Goal: Task Accomplishment & Management: Manage account settings

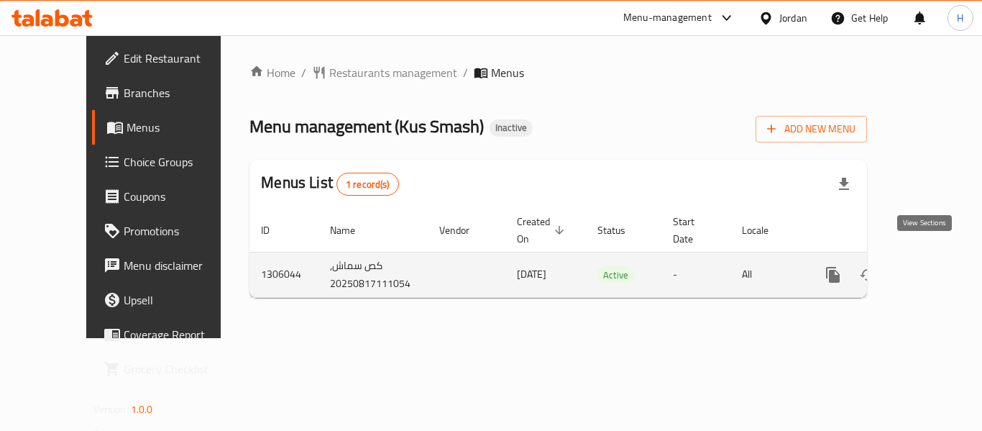
click at [939, 259] on link "enhanced table" at bounding box center [937, 274] width 35 height 35
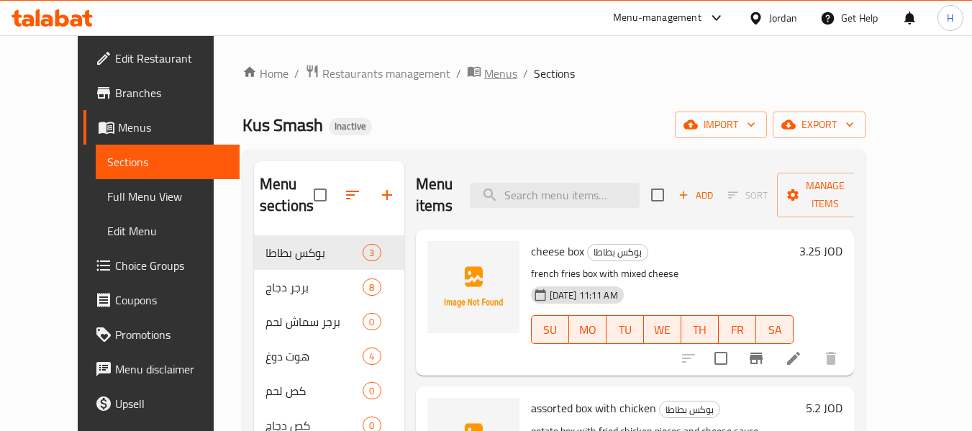
click at [484, 75] on span "Menus" at bounding box center [500, 73] width 33 height 17
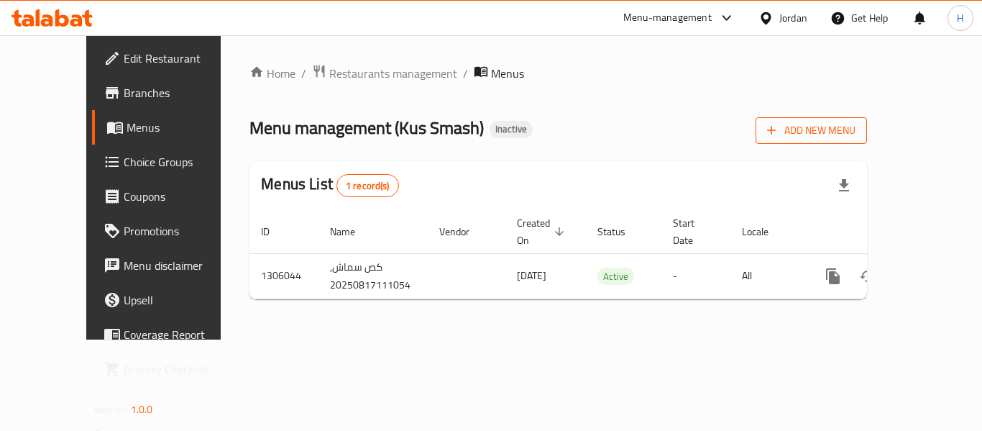
click at [856, 124] on span "Add New Menu" at bounding box center [811, 131] width 88 height 18
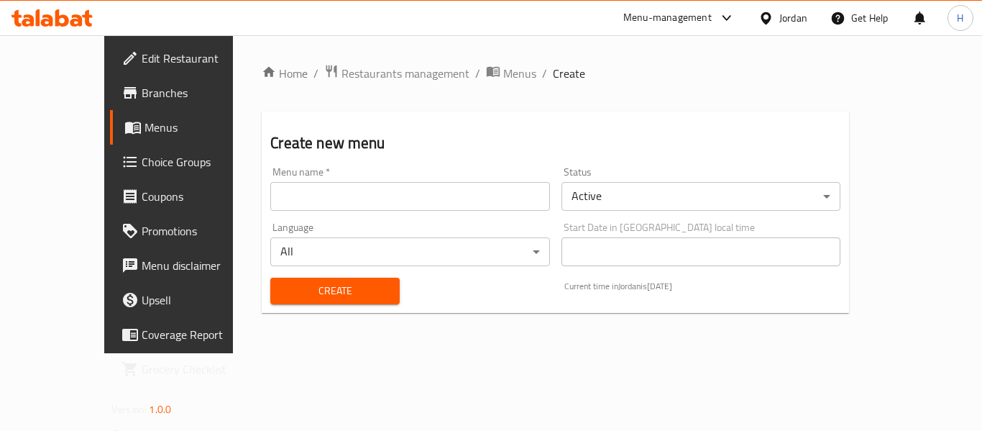
click at [509, 194] on input "text" at bounding box center [409, 196] width 279 height 29
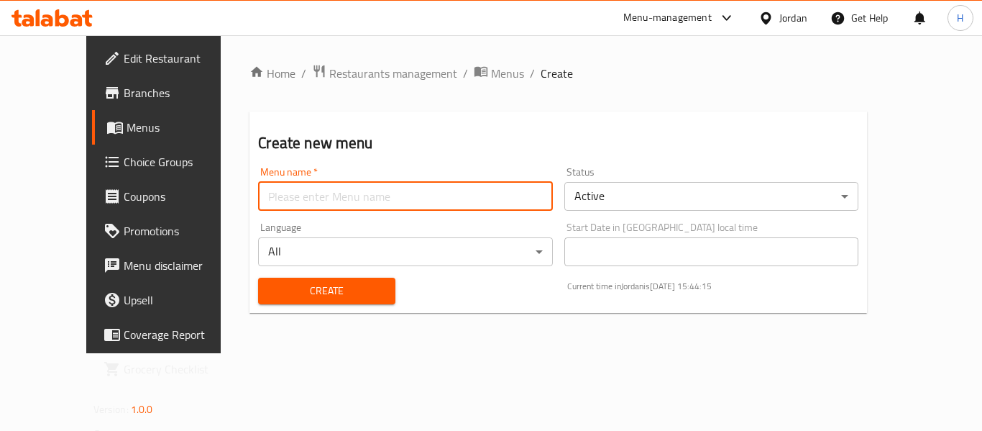
type input "New Menu"
click at [270, 287] on span "Create" at bounding box center [327, 291] width 114 height 18
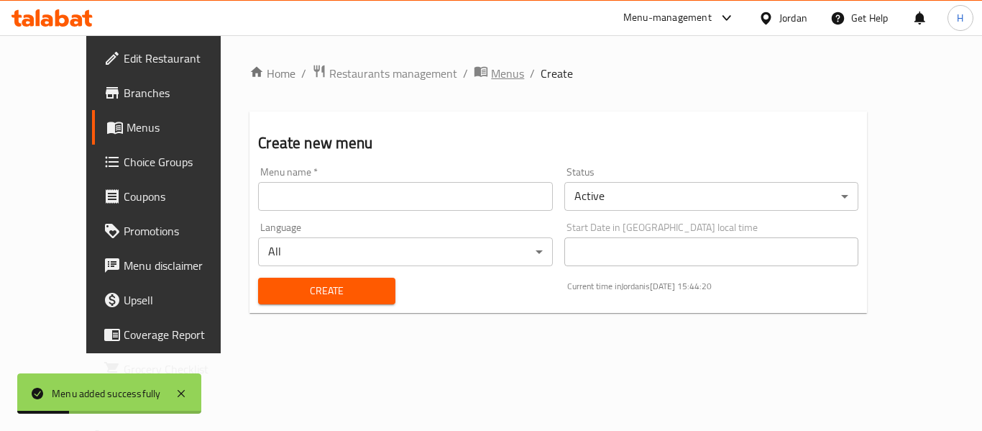
click at [491, 81] on span "Menus" at bounding box center [507, 73] width 33 height 17
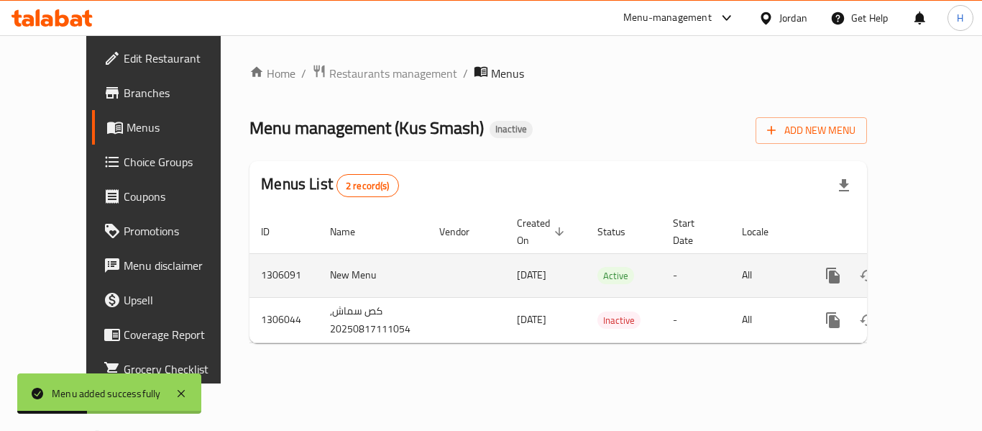
click at [928, 267] on icon "enhanced table" at bounding box center [936, 275] width 17 height 17
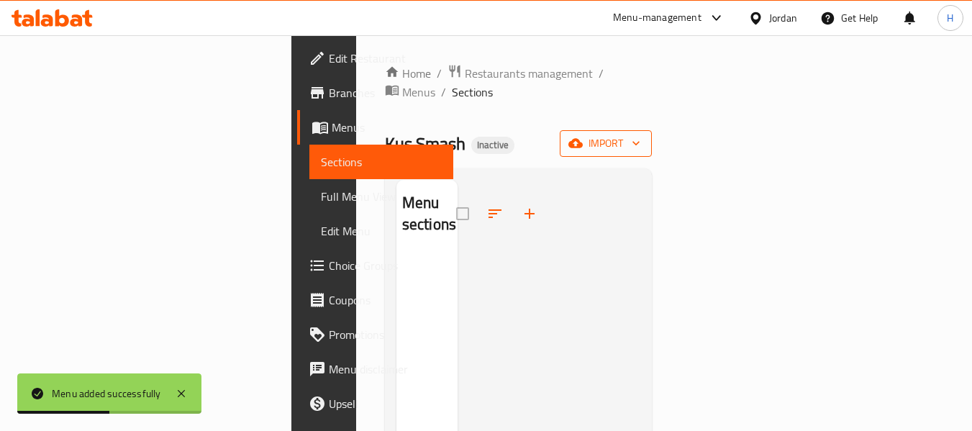
click at [652, 130] on button "import" at bounding box center [606, 143] width 92 height 27
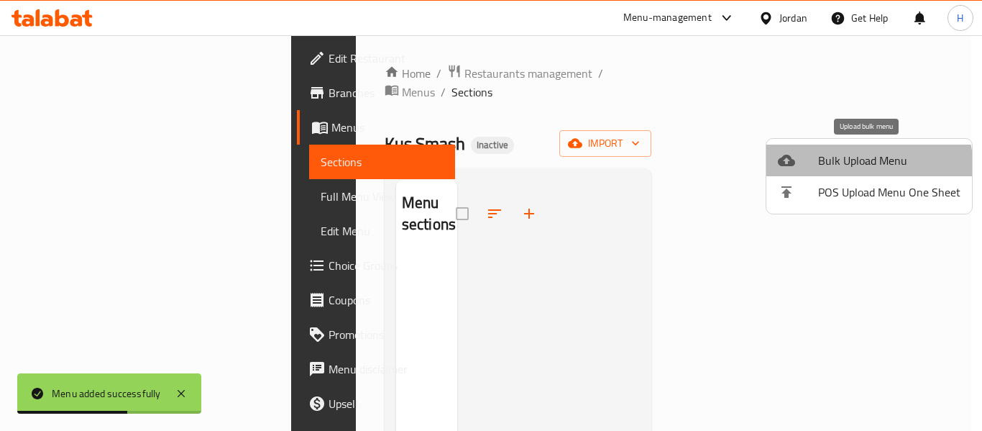
click at [820, 172] on li "Bulk Upload Menu" at bounding box center [870, 161] width 206 height 32
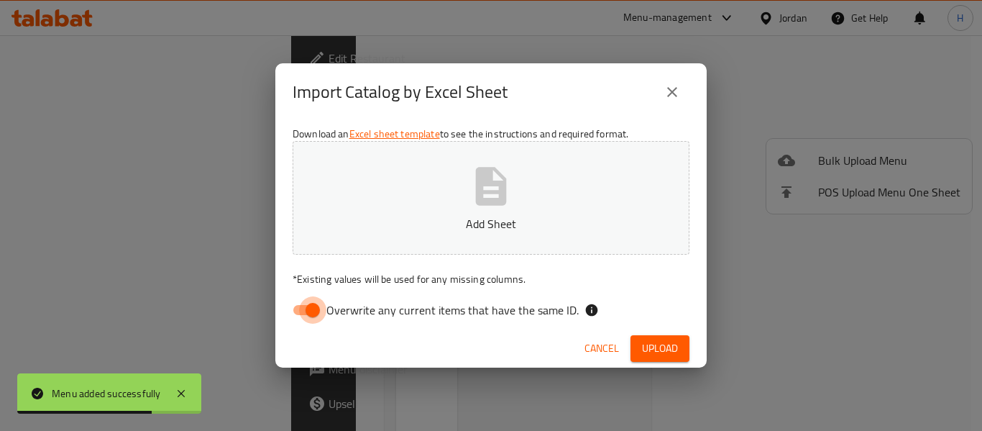
click at [303, 309] on input "Overwrite any current items that have the same ID." at bounding box center [313, 309] width 82 height 27
checkbox input "false"
click at [424, 216] on p "Add Sheet" at bounding box center [491, 223] width 352 height 17
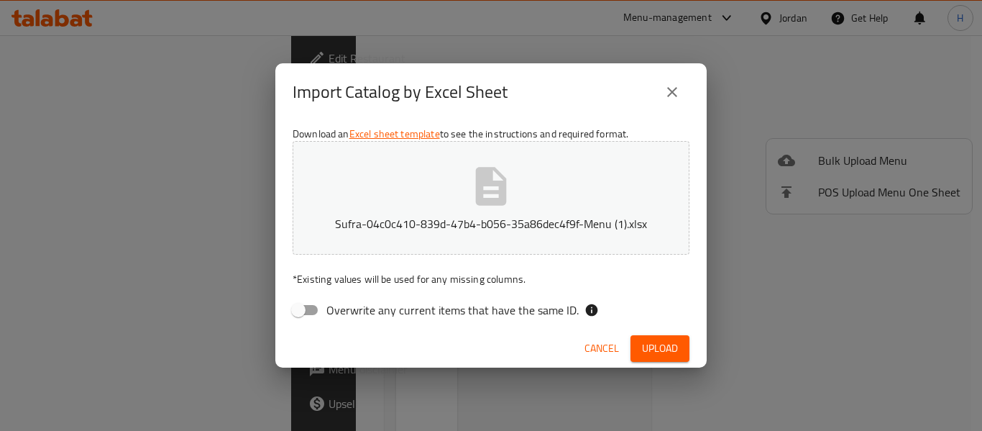
click at [656, 344] on span "Upload" at bounding box center [660, 348] width 36 height 18
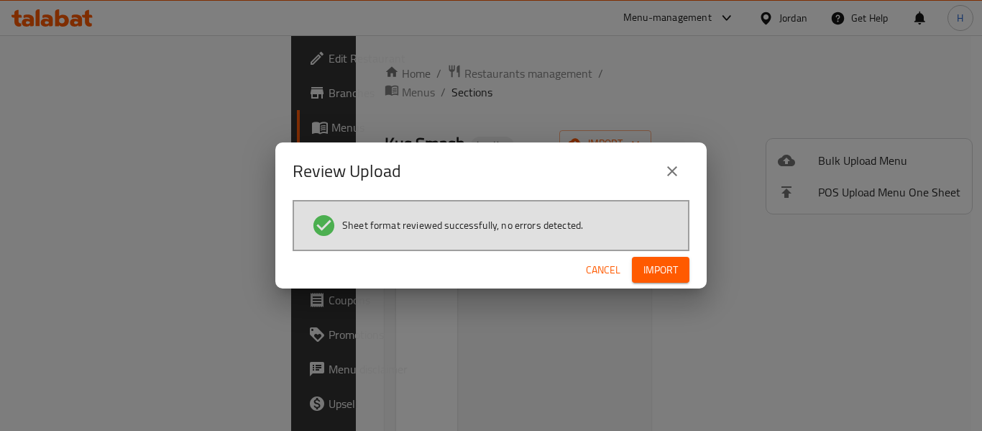
click at [657, 275] on span "Import" at bounding box center [661, 270] width 35 height 18
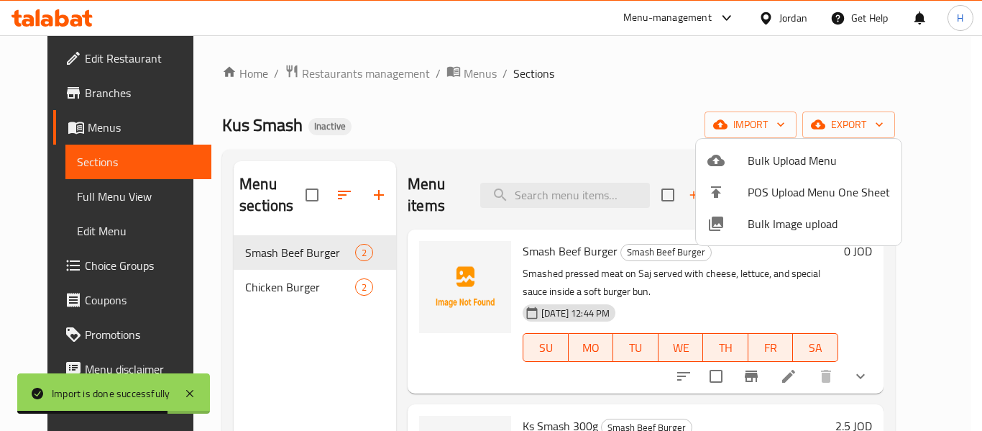
click at [94, 201] on div at bounding box center [491, 215] width 982 height 431
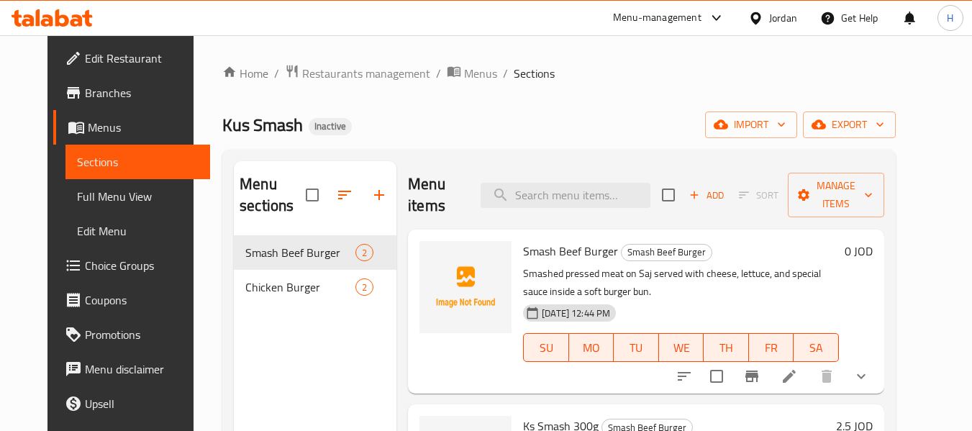
click at [809, 363] on li at bounding box center [789, 376] width 40 height 26
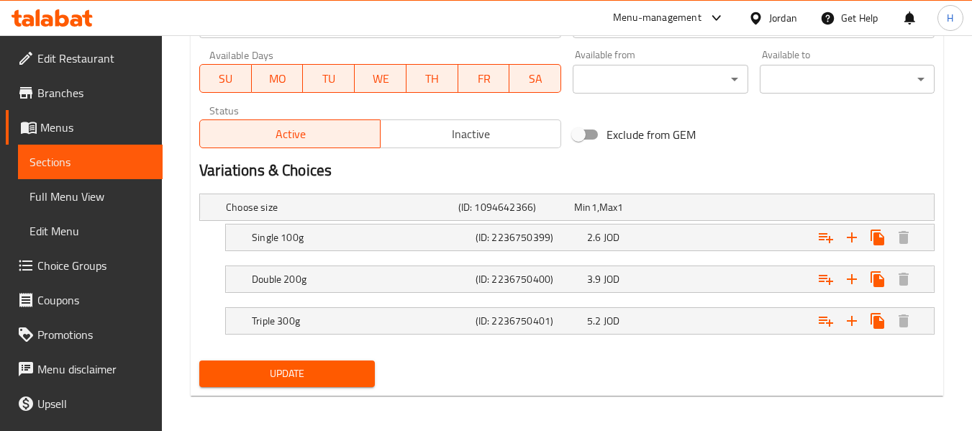
scroll to position [660, 0]
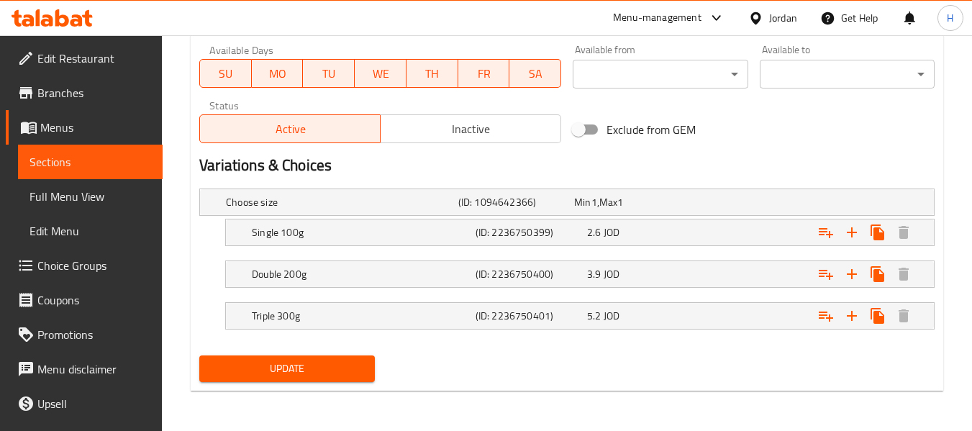
click at [69, 271] on span "Choice Groups" at bounding box center [94, 265] width 114 height 17
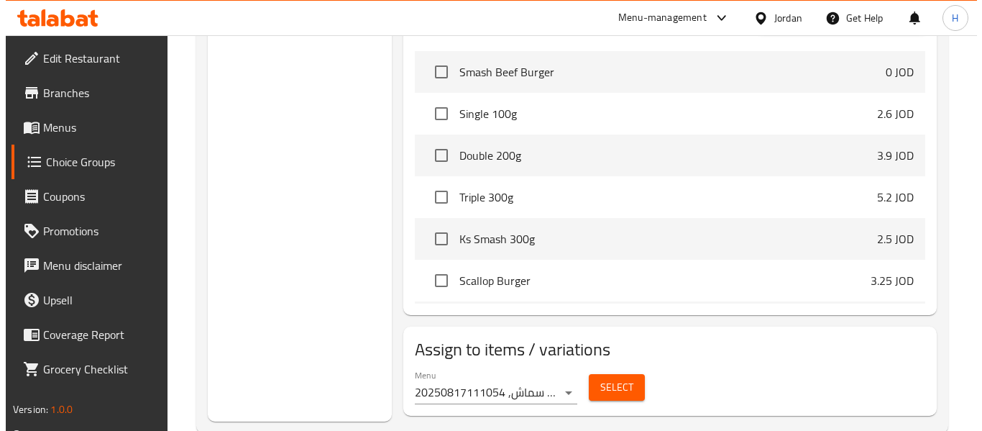
scroll to position [677, 0]
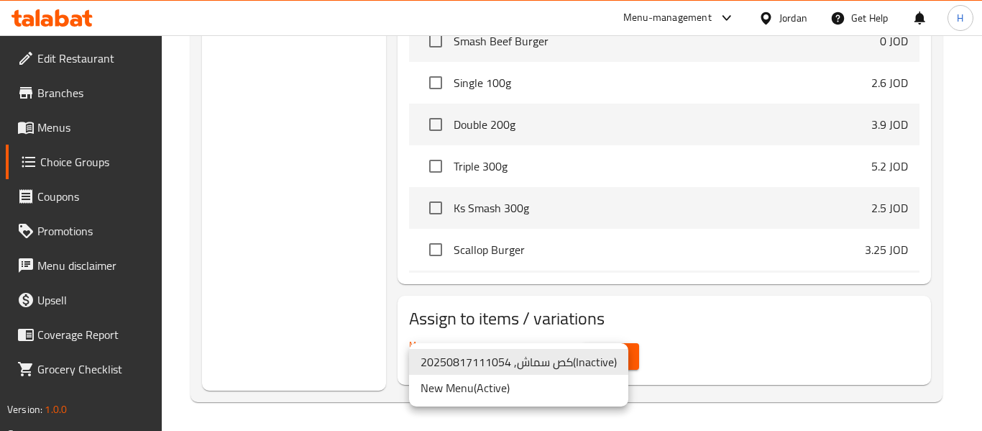
click at [563, 358] on li "كص سماش, 20250817111054 ( Inactive )" at bounding box center [518, 362] width 219 height 26
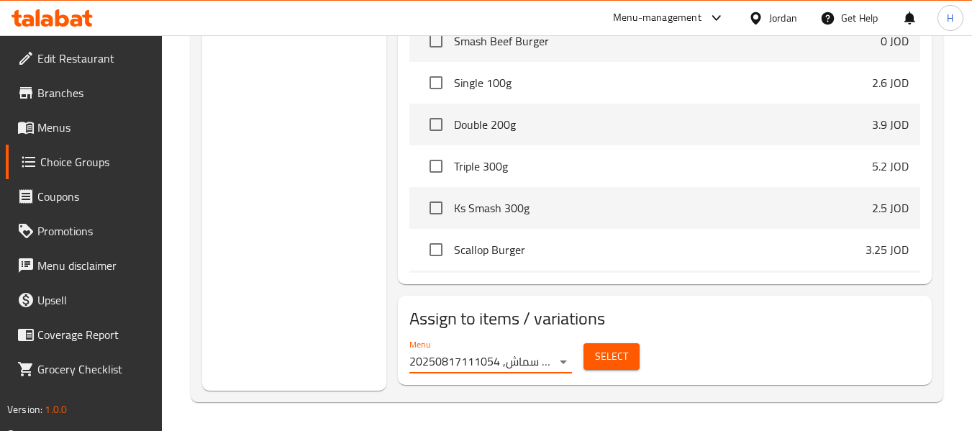
click at [603, 353] on span "Select" at bounding box center [611, 356] width 33 height 18
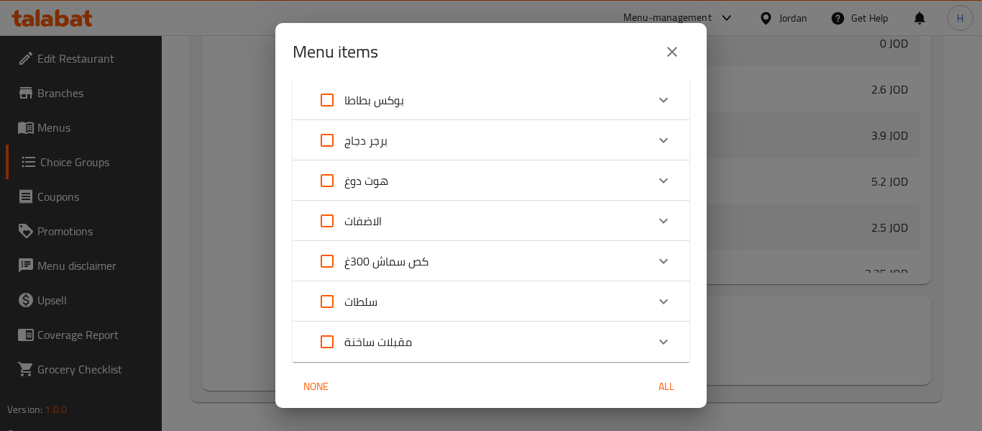
scroll to position [0, 0]
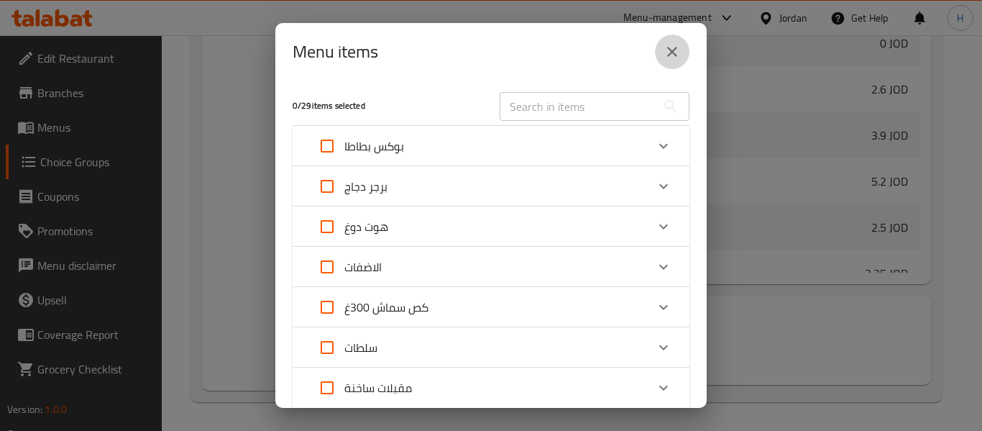
click at [672, 50] on icon "close" at bounding box center [672, 51] width 17 height 17
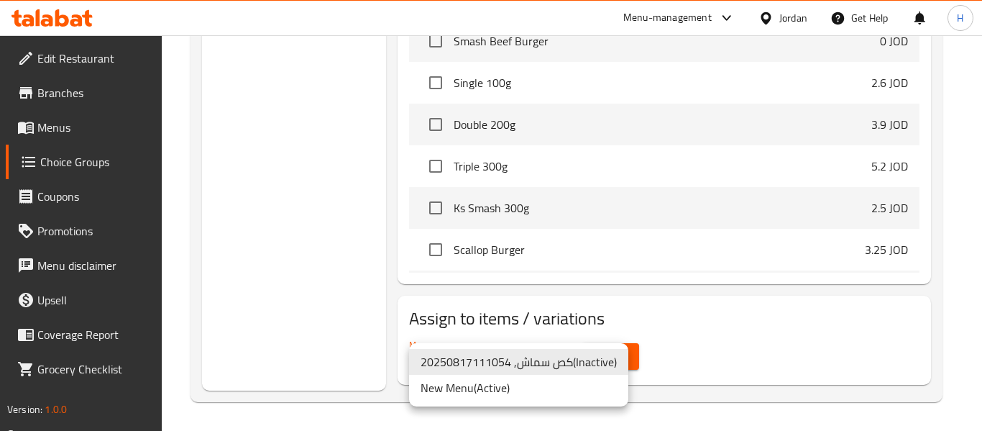
click at [507, 383] on li "New Menu ( Active )" at bounding box center [518, 388] width 219 height 26
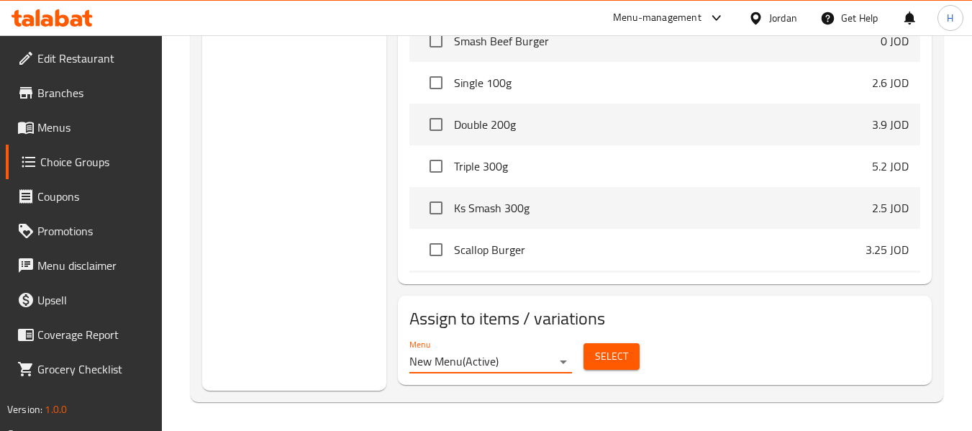
click at [609, 359] on span "Select" at bounding box center [611, 356] width 33 height 18
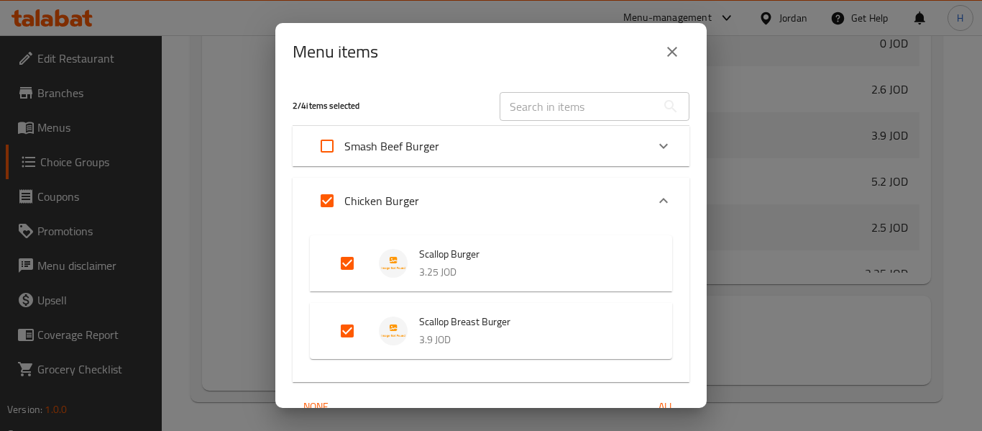
click at [383, 148] on p "Smash Beef Burger" at bounding box center [391, 145] width 95 height 17
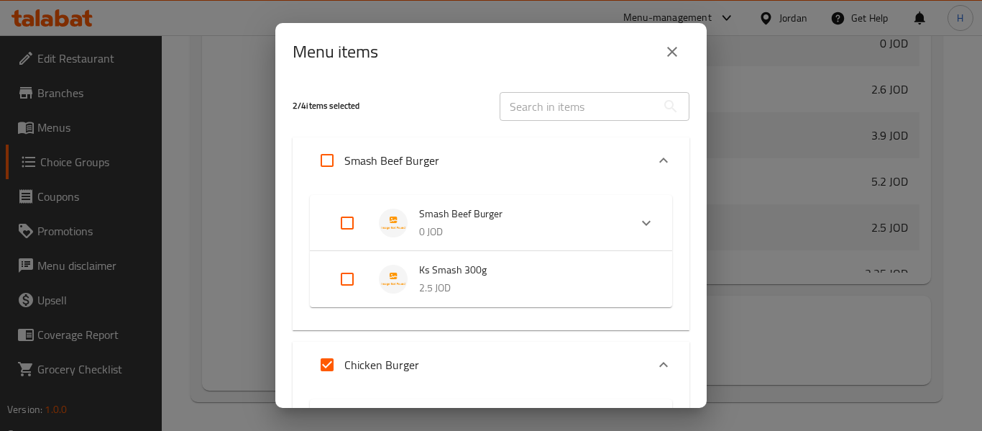
click at [351, 232] on input "Expand" at bounding box center [347, 223] width 35 height 35
checkbox input "true"
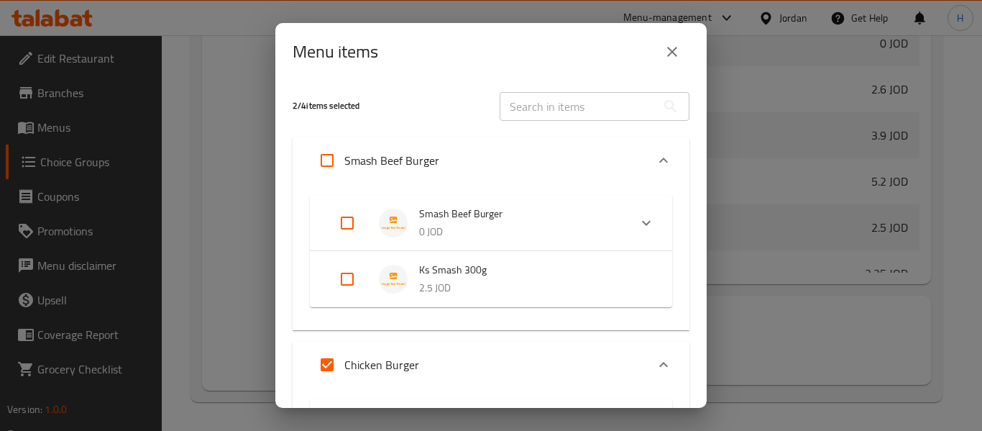
checkbox input "true"
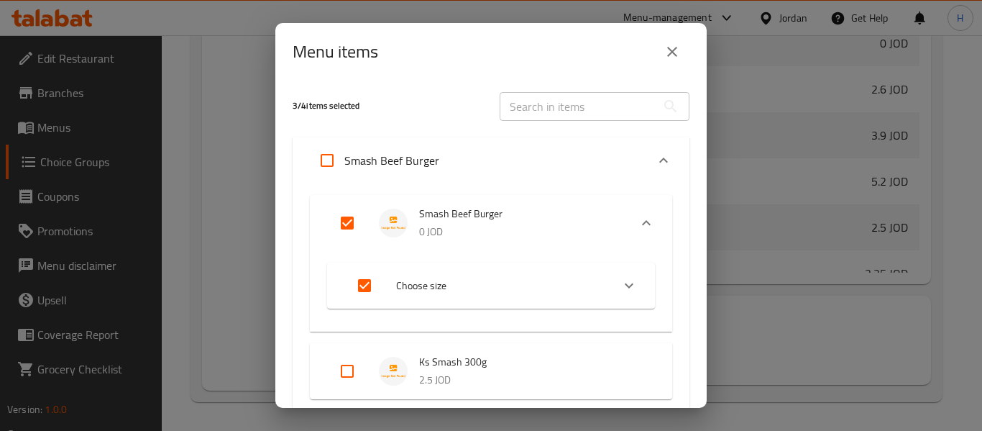
click at [333, 378] on input "Expand" at bounding box center [347, 371] width 35 height 35
checkbox input "true"
click at [362, 278] on input "Expand" at bounding box center [364, 285] width 35 height 35
checkbox input "false"
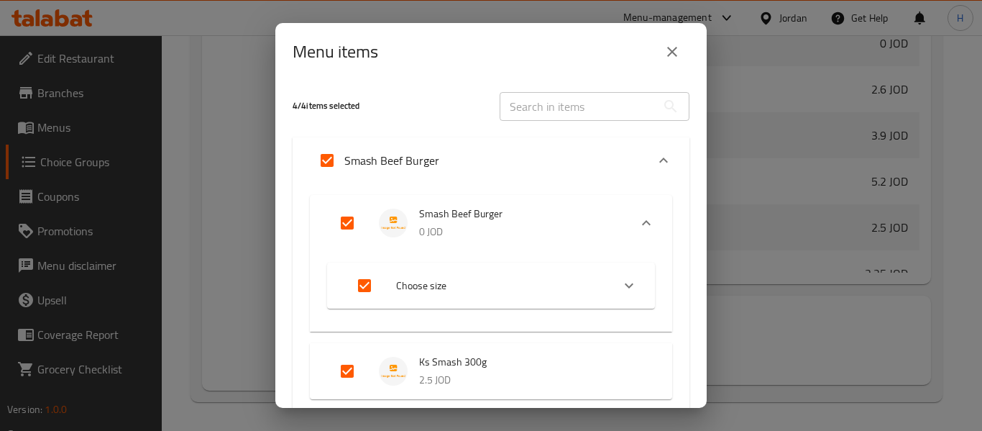
checkbox input "false"
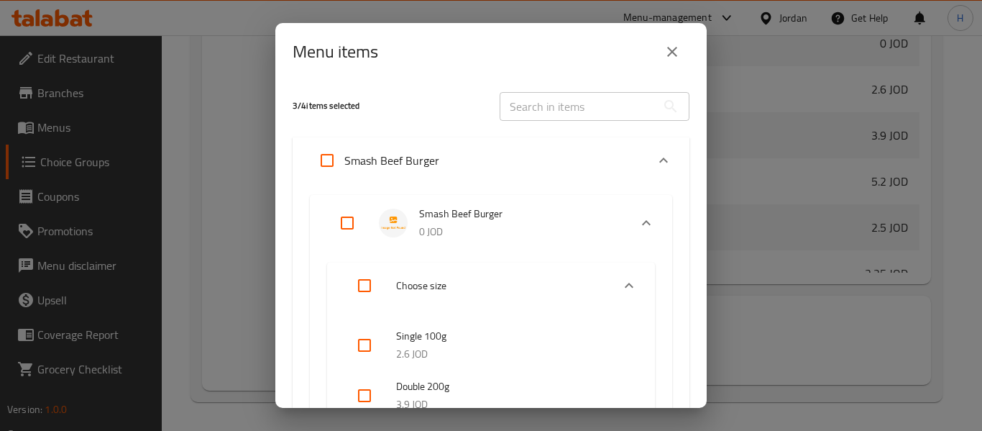
click at [348, 215] on input "Expand" at bounding box center [347, 223] width 35 height 35
checkbox input "true"
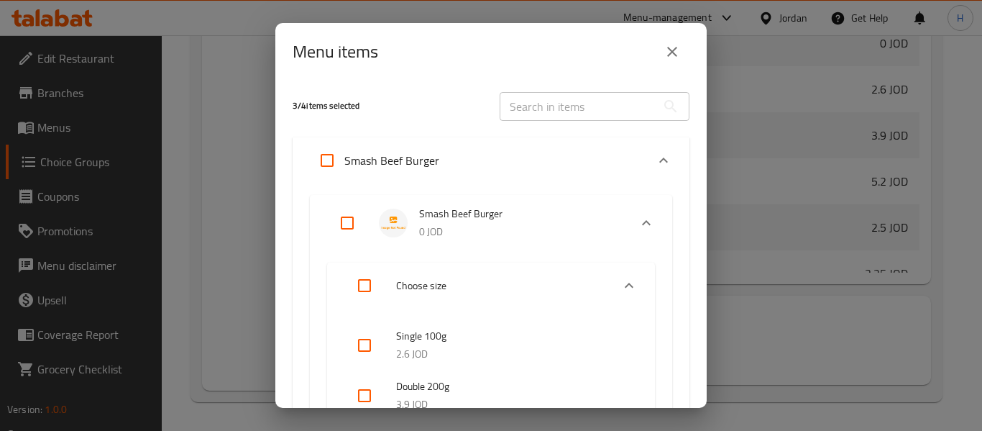
checkbox input "true"
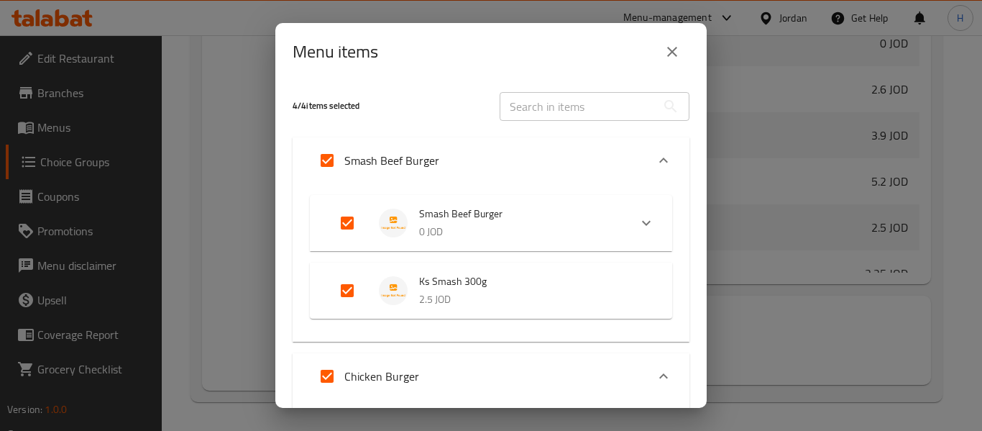
click at [347, 220] on input "Expand" at bounding box center [347, 223] width 35 height 35
checkbox input "false"
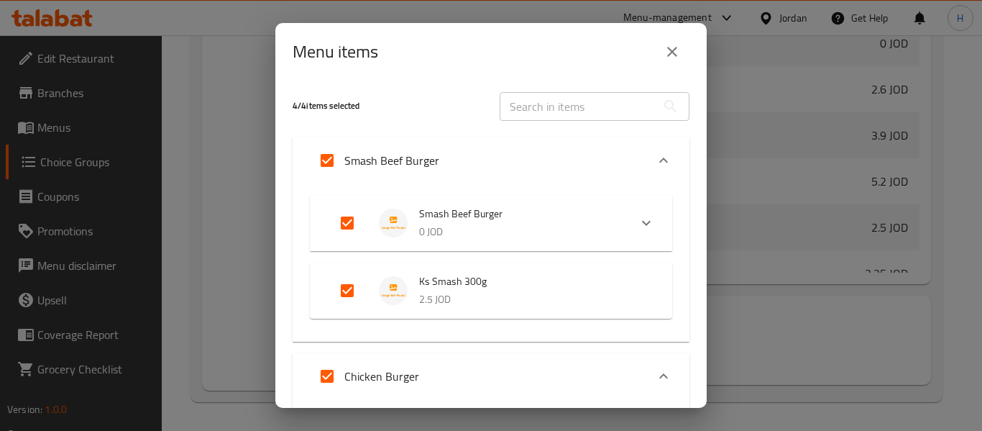
checkbox input "false"
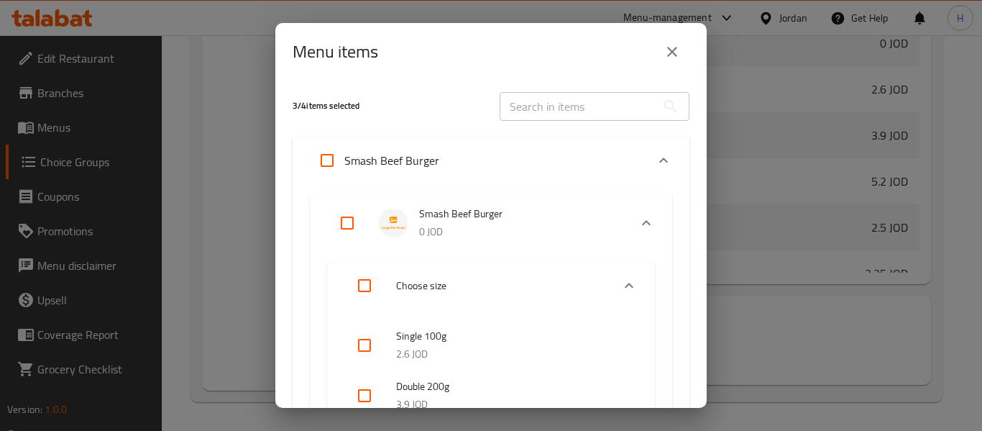
click at [351, 231] on input "Expand" at bounding box center [347, 223] width 35 height 35
checkbox input "true"
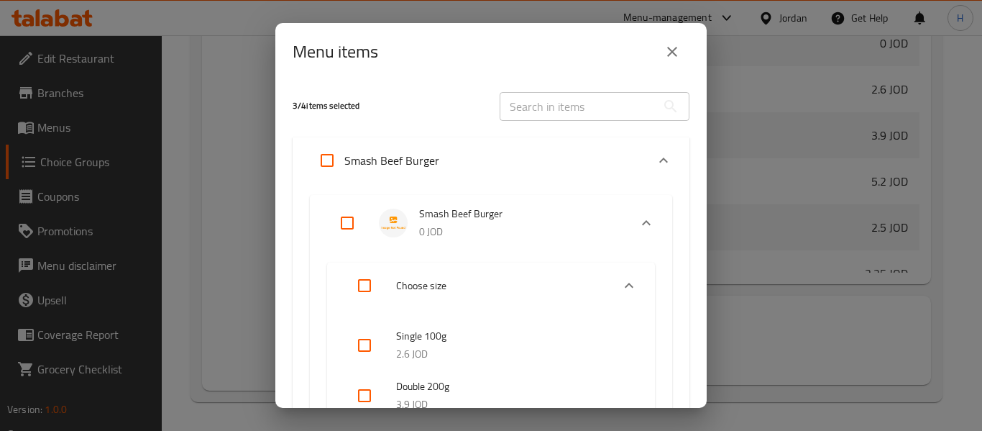
checkbox input "true"
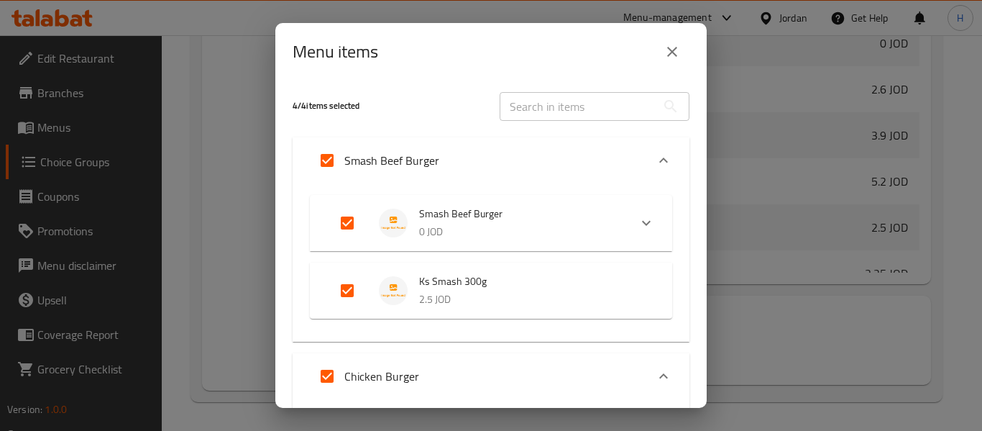
click at [350, 223] on input "Expand" at bounding box center [347, 223] width 35 height 35
checkbox input "false"
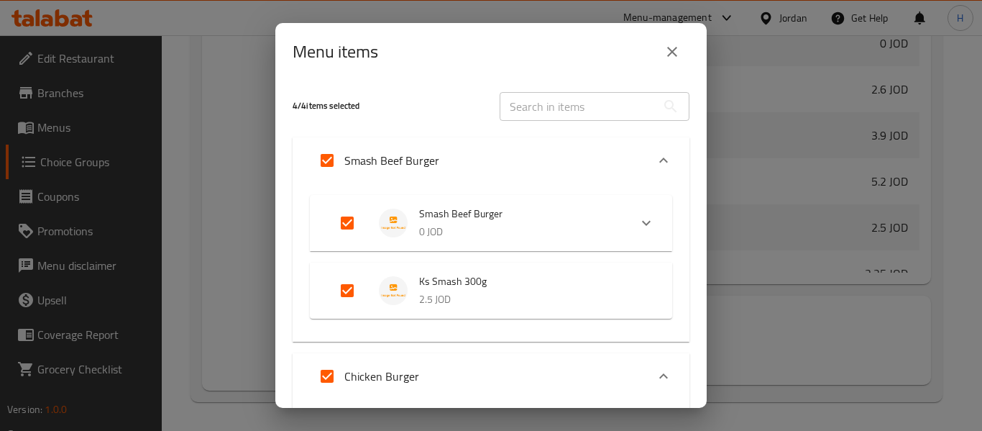
checkbox input "false"
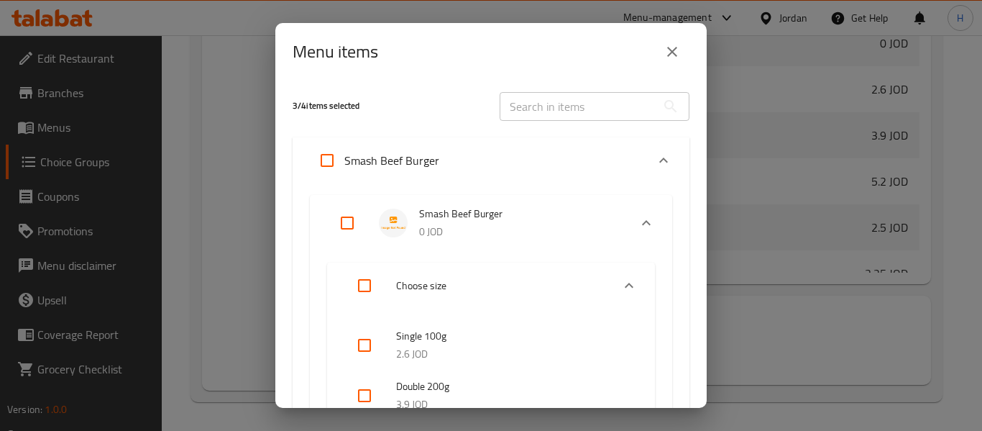
click at [325, 158] on input "Expand" at bounding box center [327, 160] width 35 height 35
checkbox input "true"
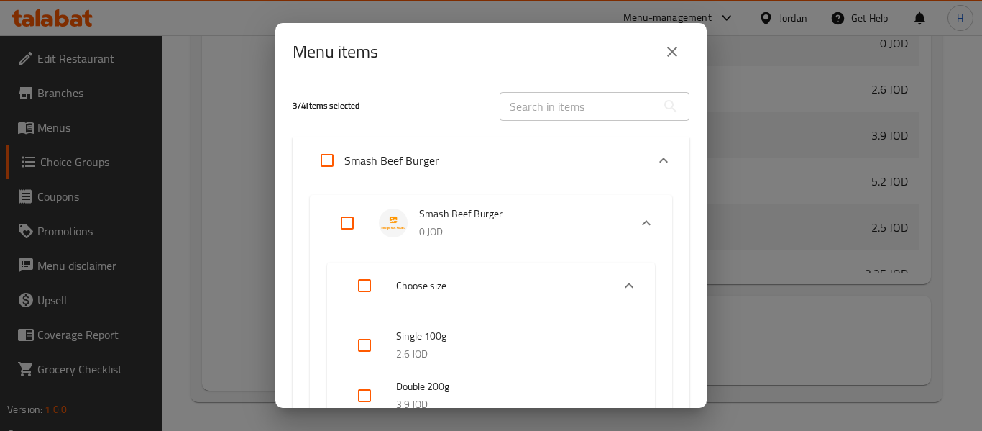
checkbox input "true"
click at [332, 170] on input "Expand" at bounding box center [327, 160] width 35 height 35
checkbox input "false"
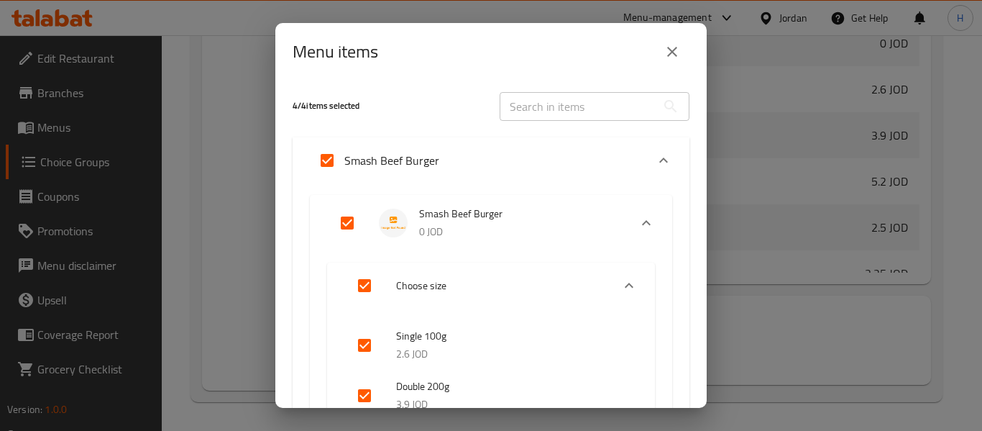
checkbox input "false"
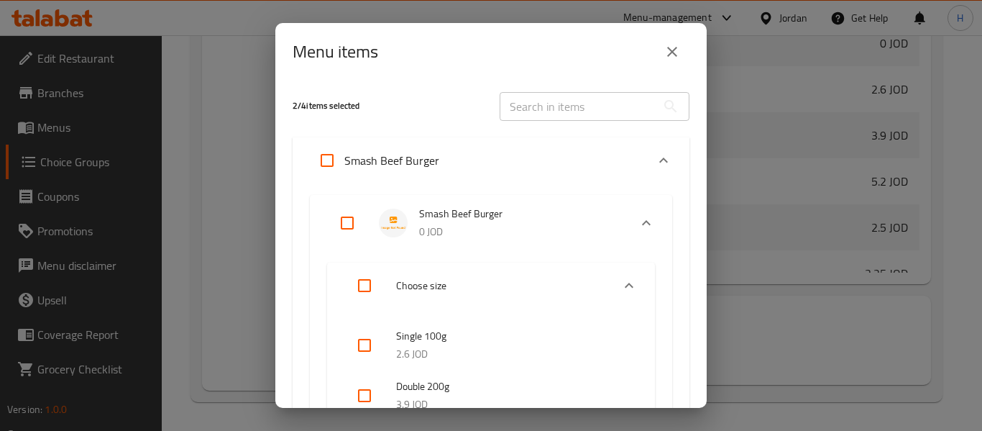
click at [621, 280] on icon "Expand" at bounding box center [629, 285] width 17 height 17
click at [347, 224] on input "Expand" at bounding box center [347, 223] width 35 height 35
checkbox input "true"
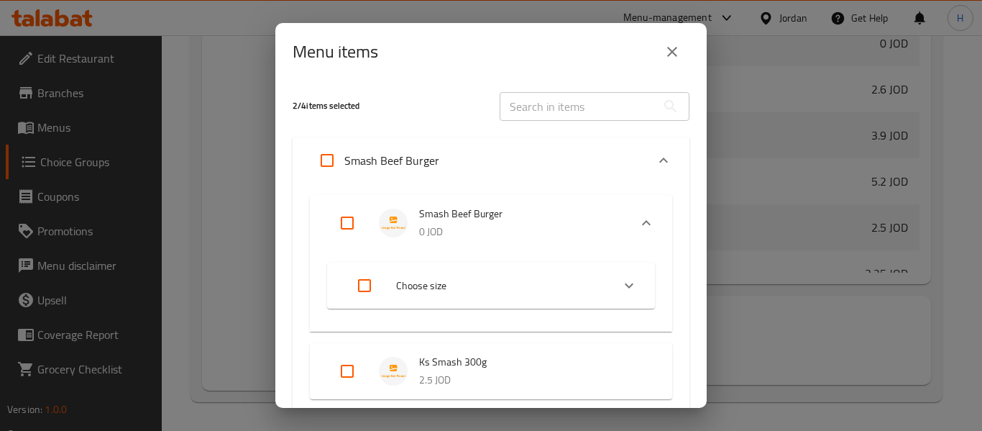
checkbox input "true"
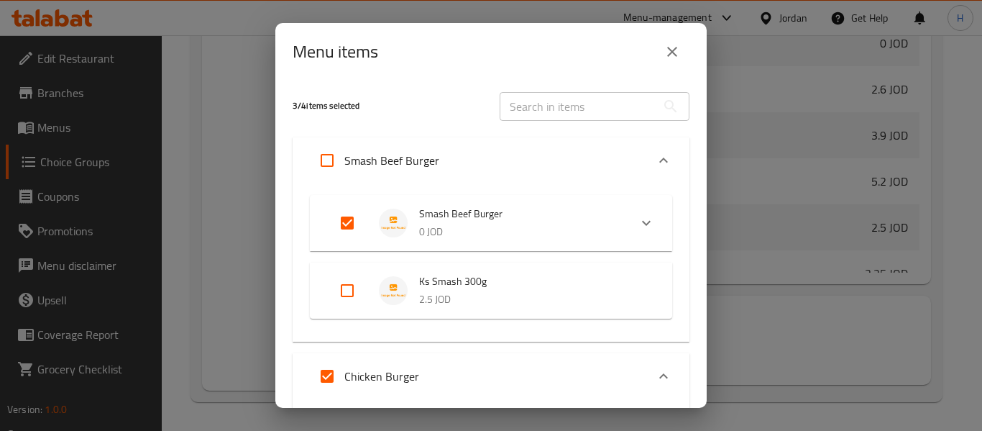
click at [346, 295] on input "Expand" at bounding box center [347, 290] width 35 height 35
checkbox input "true"
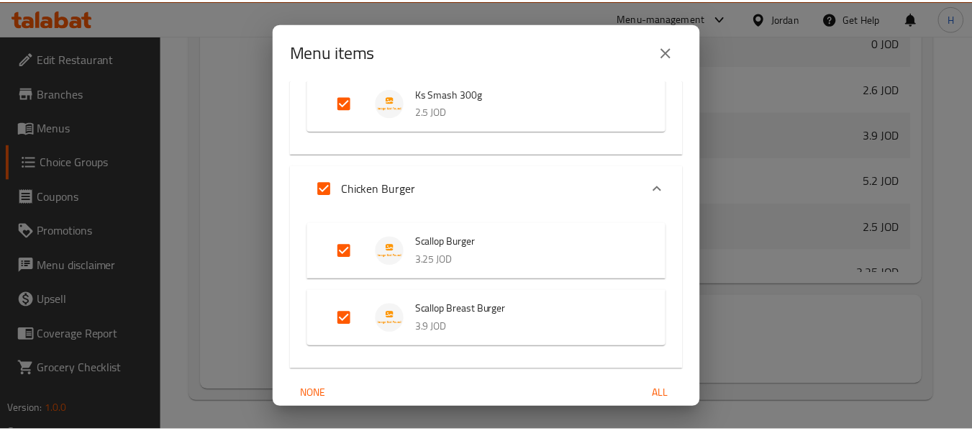
scroll to position [238, 0]
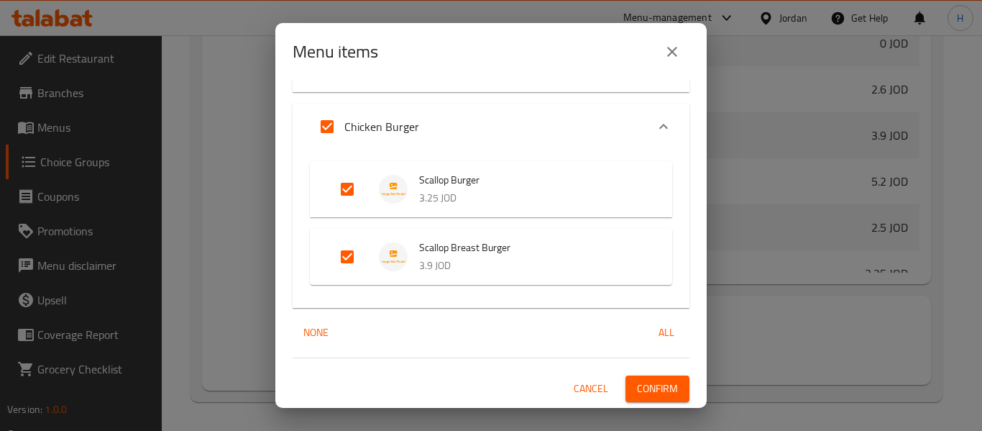
click at [479, 185] on span "Scallop Burger" at bounding box center [531, 180] width 224 height 18
click at [510, 214] on li "Scallop Burger 3.25 JOD" at bounding box center [491, 189] width 328 height 50
click at [512, 206] on p "3.25 JOD" at bounding box center [531, 198] width 224 height 18
click at [661, 377] on button "Confirm" at bounding box center [658, 388] width 64 height 27
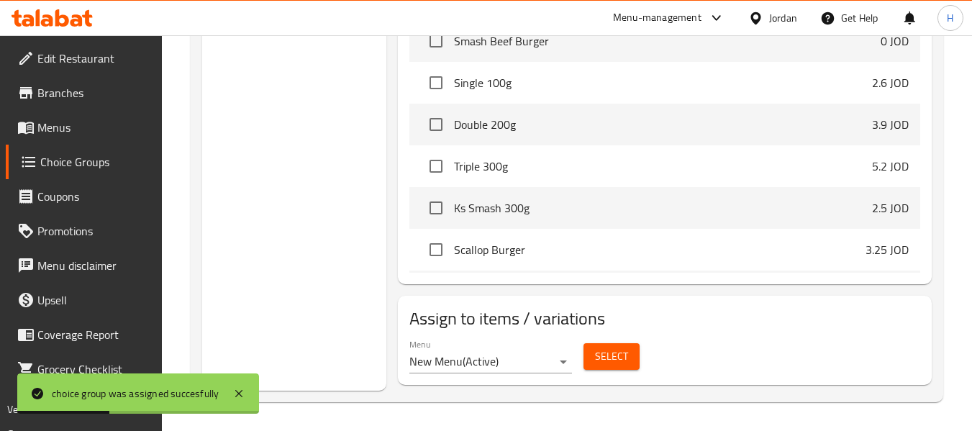
click at [79, 120] on span "Menus" at bounding box center [94, 127] width 114 height 17
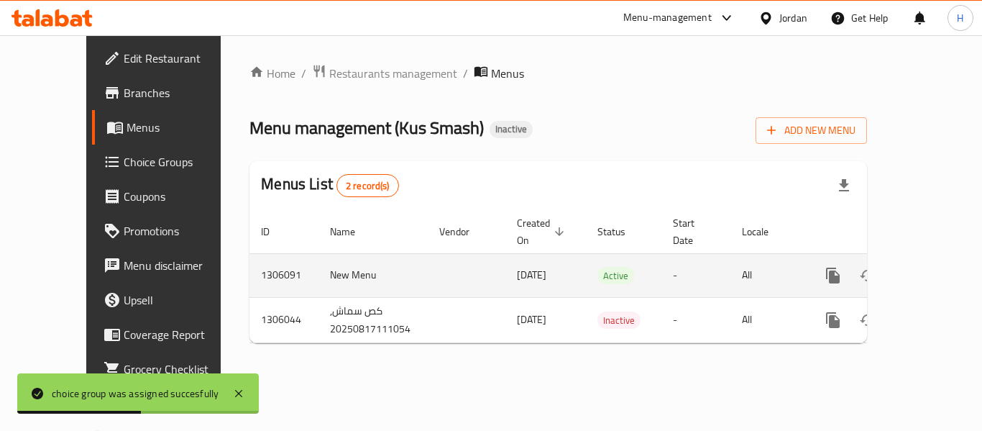
click at [928, 267] on icon "enhanced table" at bounding box center [936, 275] width 17 height 17
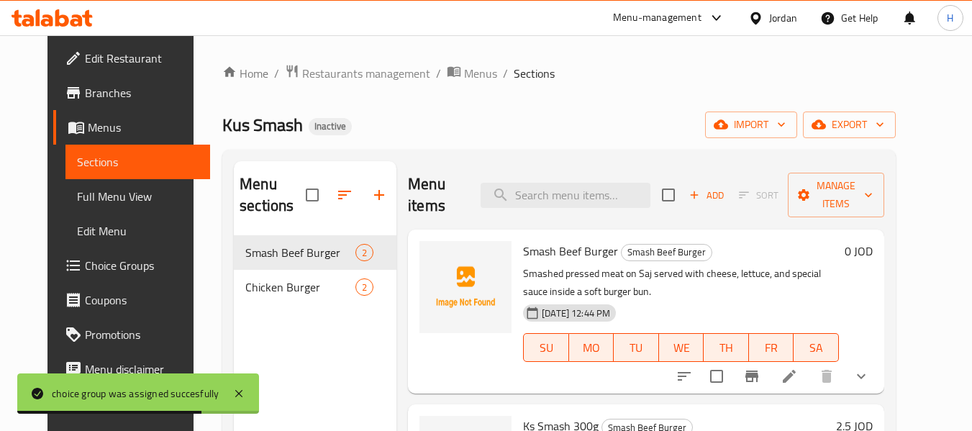
click at [798, 368] on icon at bounding box center [788, 376] width 17 height 17
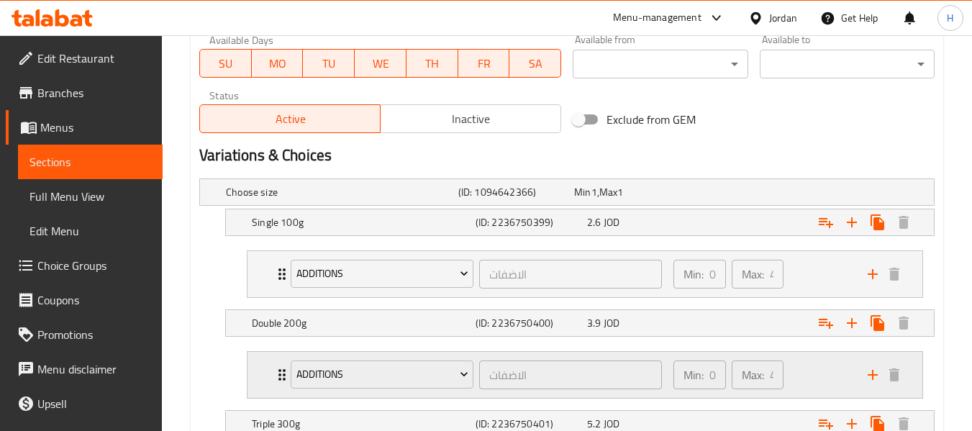
scroll to position [644, 0]
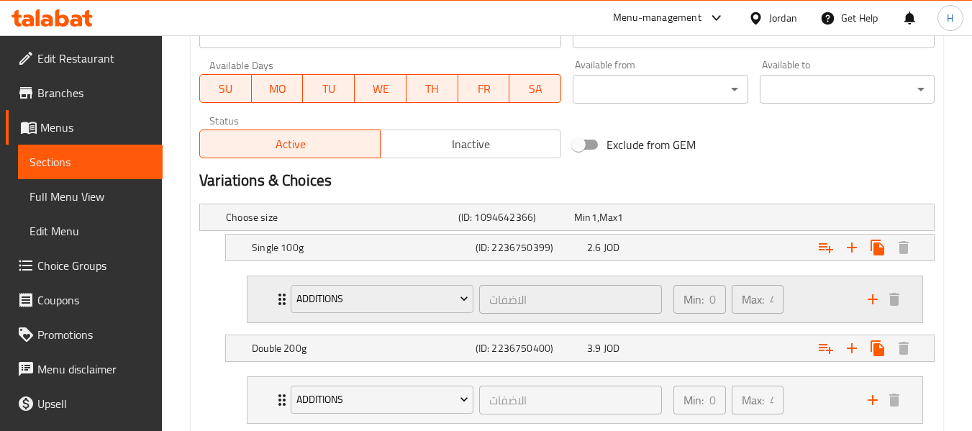
click at [255, 294] on div "Additions الاضفات ​ Min: 0 ​ Max: 4 ​" at bounding box center [584, 299] width 675 height 46
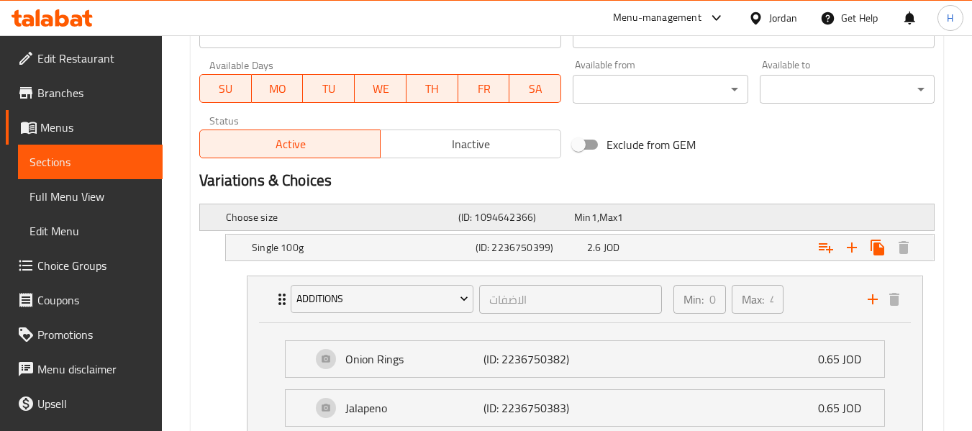
click at [288, 223] on h5 "Choose size" at bounding box center [339, 217] width 227 height 14
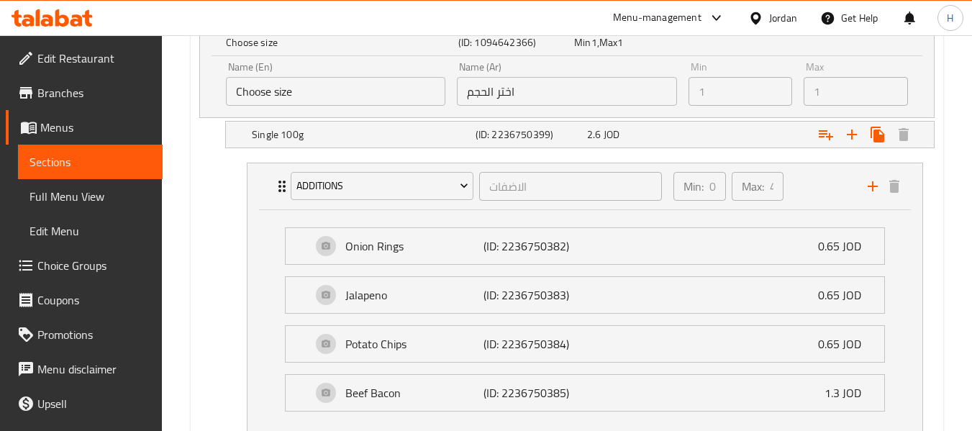
scroll to position [836, 0]
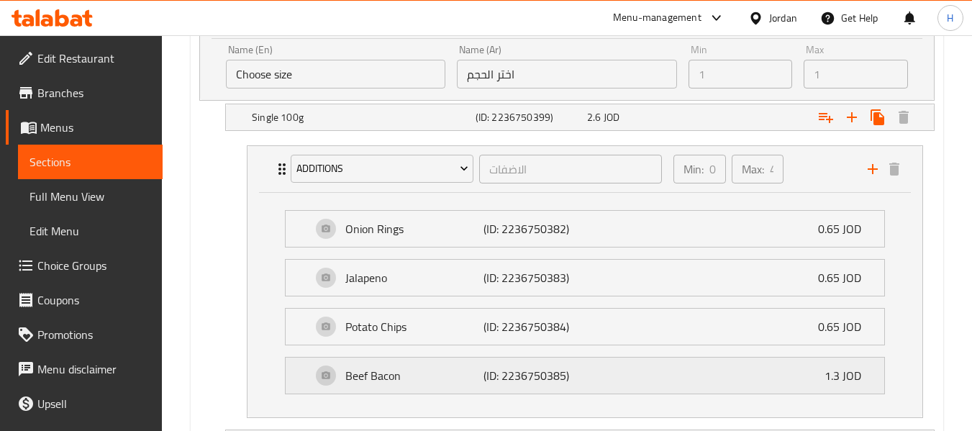
click at [480, 375] on p "Beef Bacon" at bounding box center [414, 375] width 138 height 17
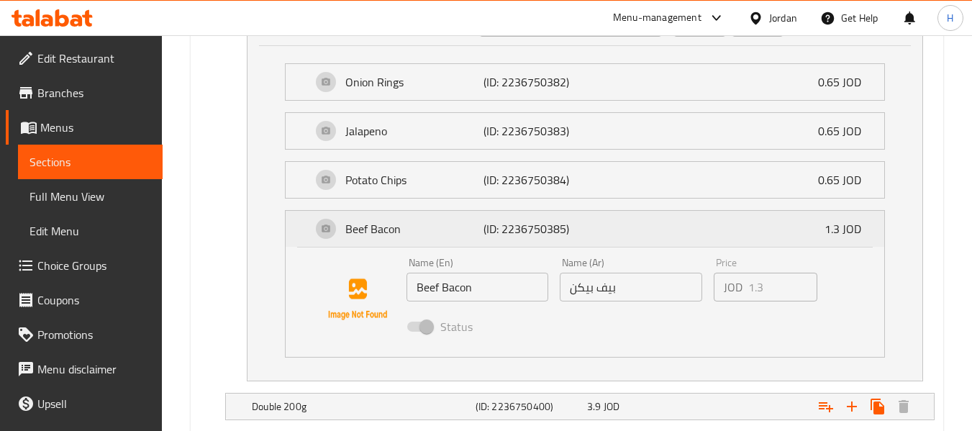
scroll to position [1028, 0]
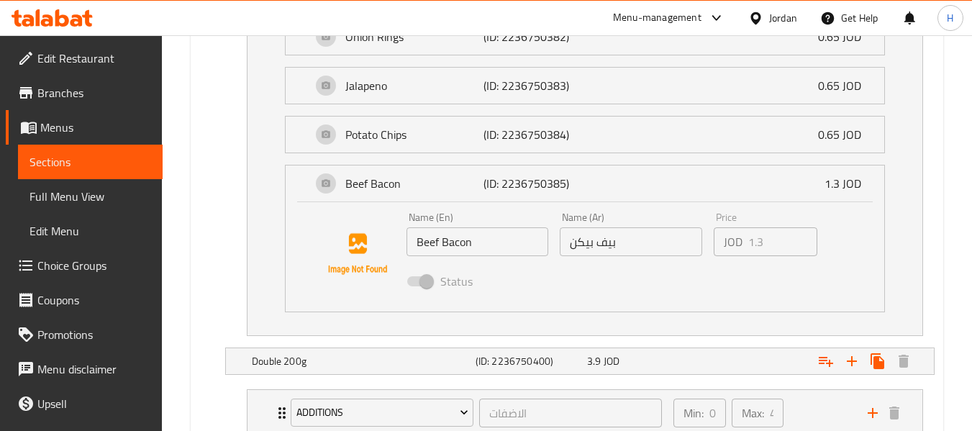
click at [628, 245] on input "بيف بيكن" at bounding box center [631, 241] width 142 height 29
click at [239, 282] on li "Additions الاضفات ​ Min: 0 ​ Max: 4 ​ Onion Rings (ID: 2236750382) 0.65 JOD Nam…" at bounding box center [584, 144] width 699 height 394
click at [227, 256] on nav "Additions الاضفات ​ Min: 0 ​ Max: 4 ​ Onion Rings (ID: 2236750382) 0.65 JOD Nam…" at bounding box center [566, 145] width 735 height 406
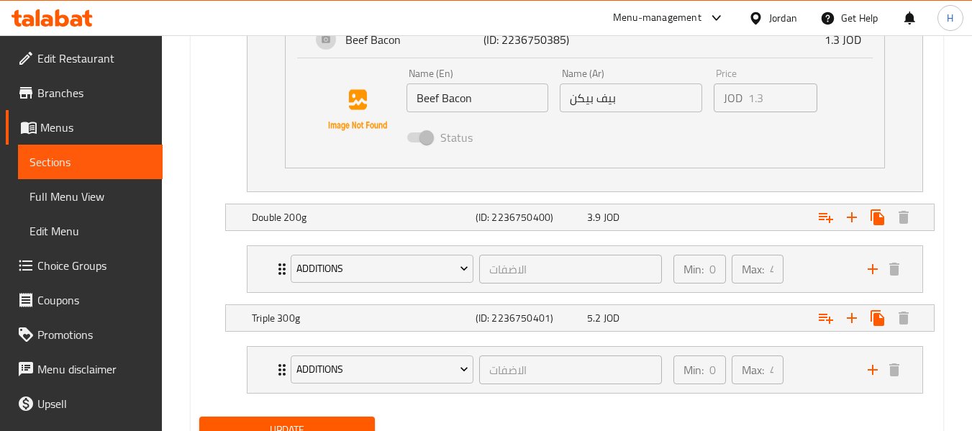
scroll to position [1233, 0]
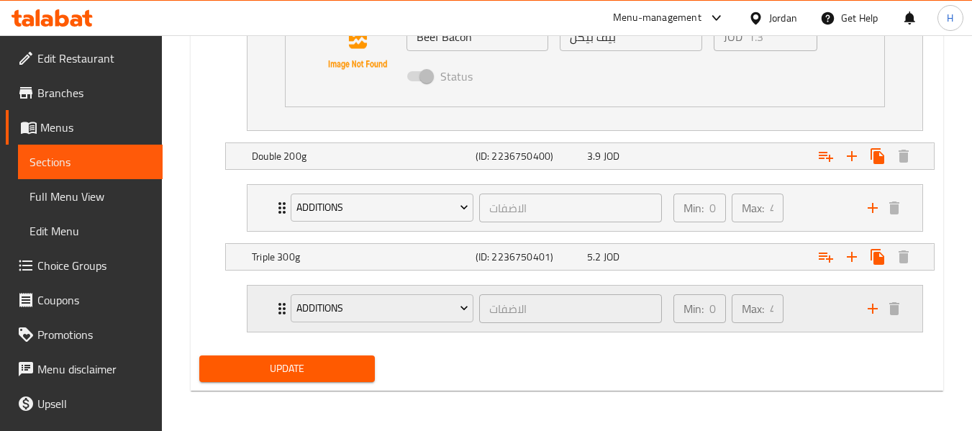
click at [795, 328] on div "Min: 0 ​ Max: 4 ​" at bounding box center [762, 309] width 194 height 46
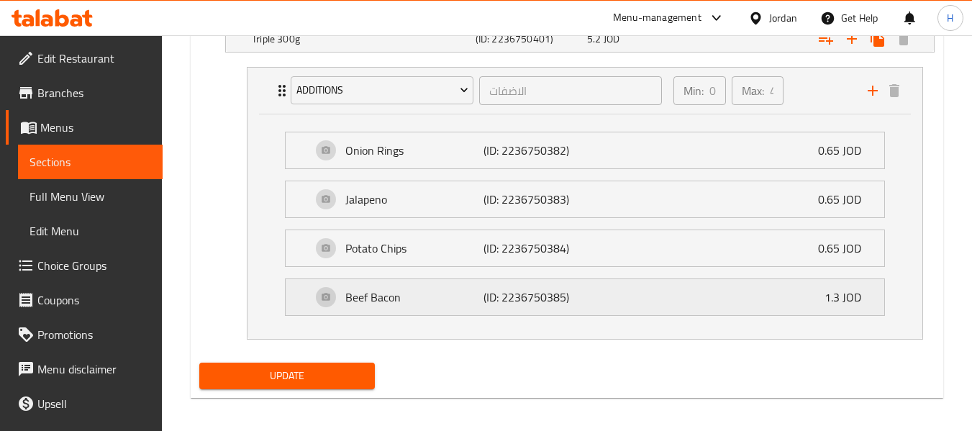
scroll to position [1459, 0]
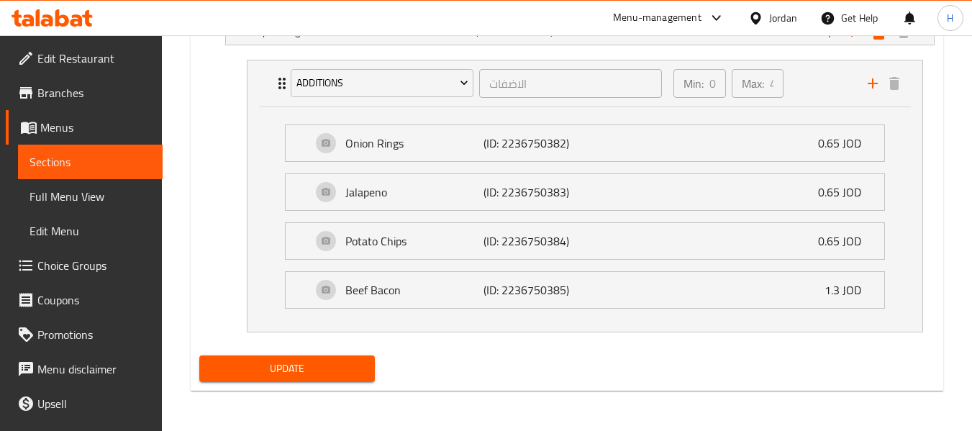
click at [62, 261] on span "Choice Groups" at bounding box center [94, 265] width 114 height 17
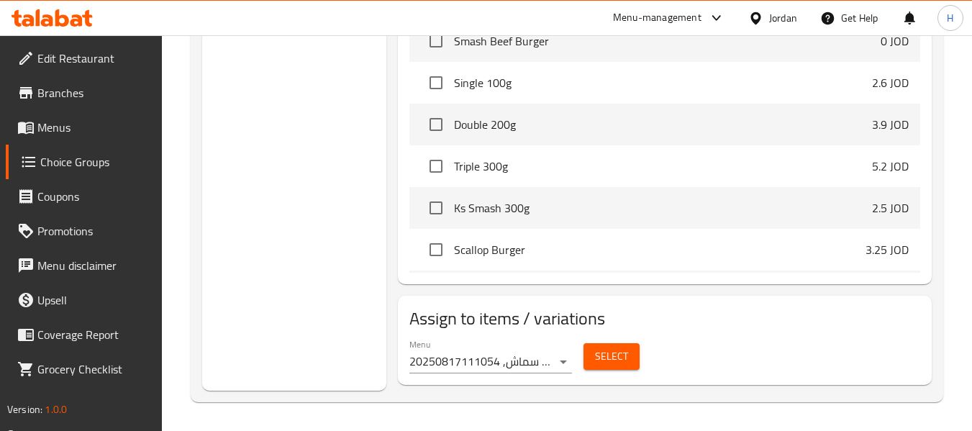
scroll to position [204, 0]
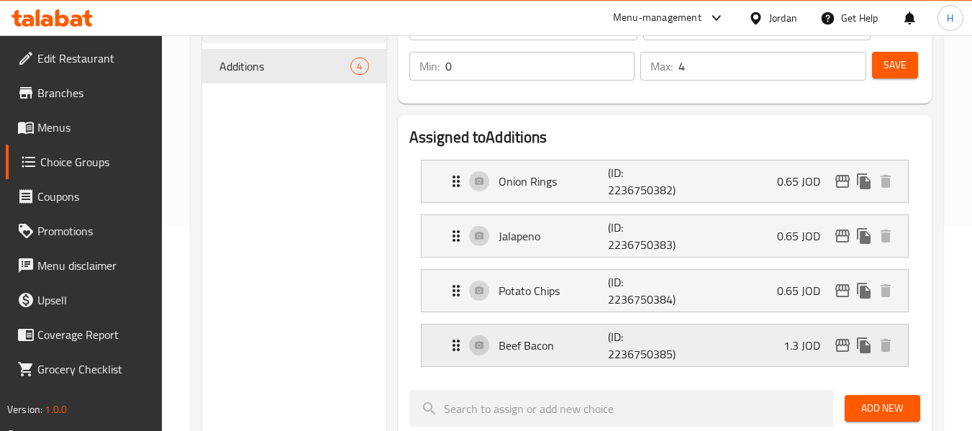
drag, startPoint x: 613, startPoint y: 342, endPoint x: 582, endPoint y: 334, distance: 31.9
click at [611, 342] on p "(ID: 2236750385)" at bounding box center [644, 345] width 73 height 35
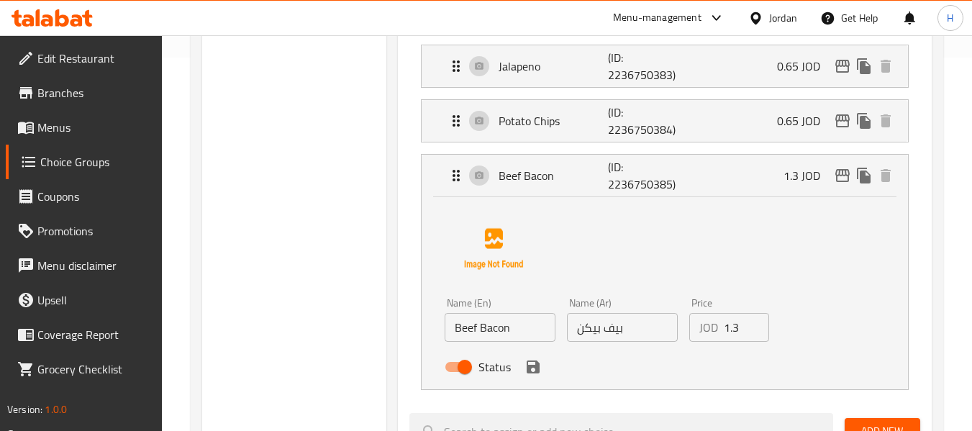
scroll to position [396, 0]
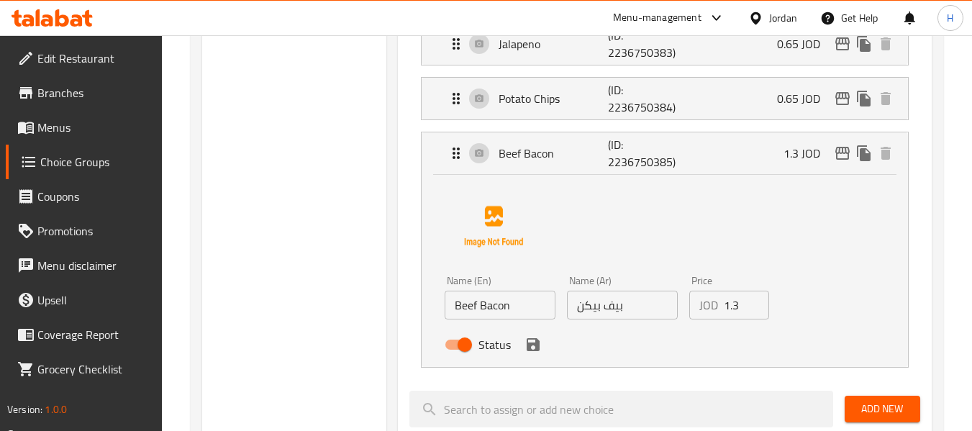
click at [515, 306] on input "Beef Bacon" at bounding box center [499, 305] width 111 height 29
type input "Beef Bacon"
click at [608, 311] on input "بيف بيكن" at bounding box center [622, 305] width 111 height 29
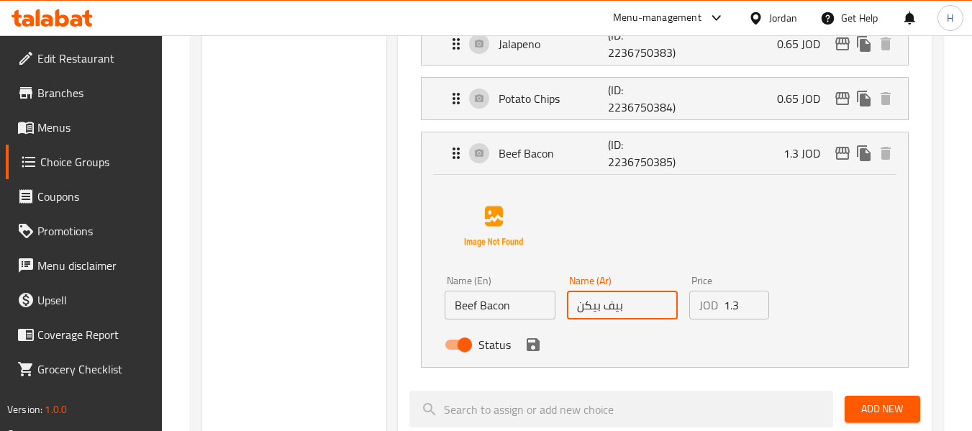
click at [608, 311] on input "بيف بيكن" at bounding box center [622, 305] width 111 height 29
paste input "لحم بقري مقدد"
click at [544, 352] on div "Status" at bounding box center [622, 344] width 367 height 39
click at [528, 351] on icon "save" at bounding box center [532, 344] width 13 height 13
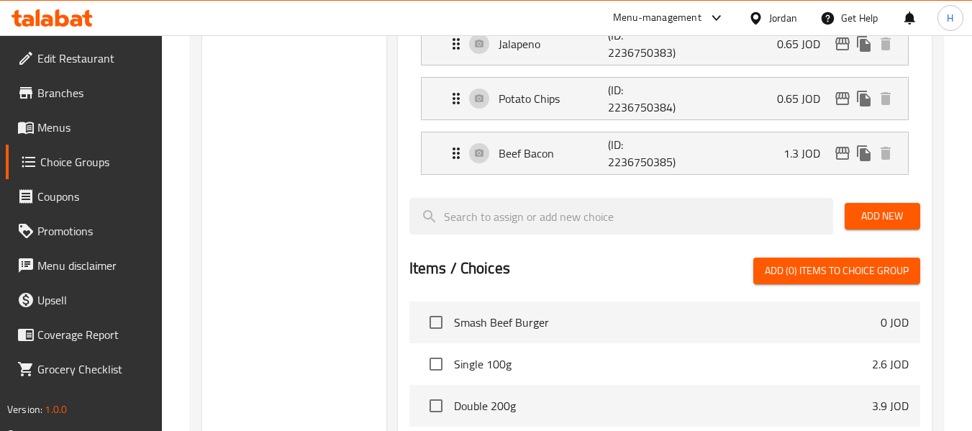
type input "لحم بقري مقدد"
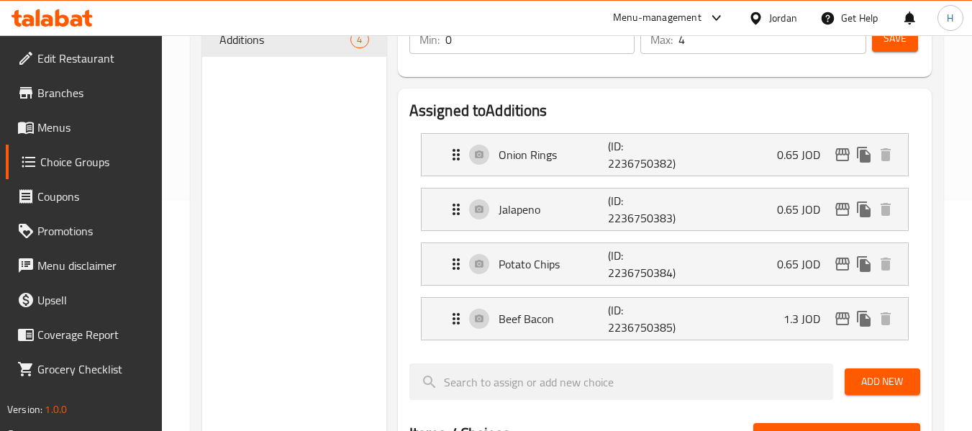
scroll to position [204, 0]
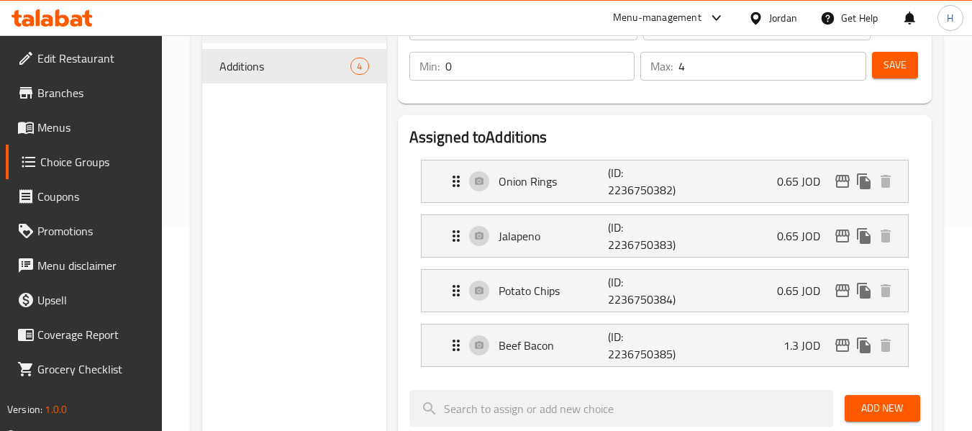
click at [891, 64] on span "Save" at bounding box center [894, 65] width 23 height 18
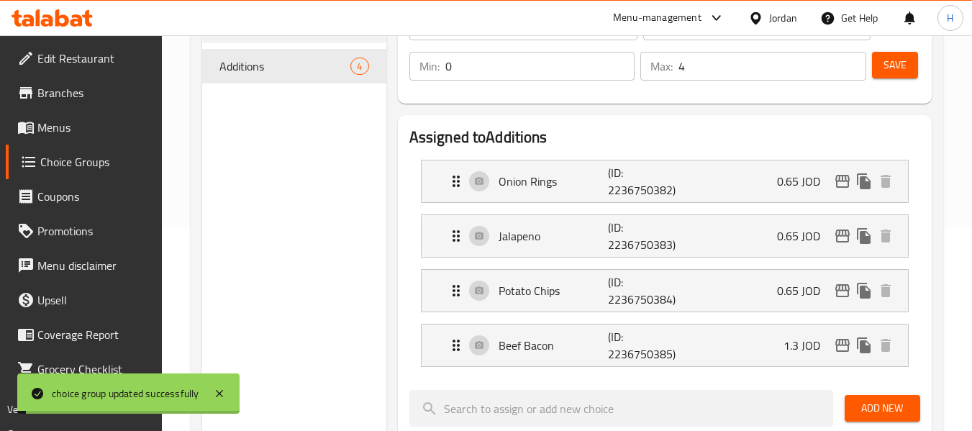
click at [46, 145] on link "Choice Groups" at bounding box center [84, 162] width 157 height 35
click at [55, 127] on span "Menus" at bounding box center [94, 127] width 114 height 17
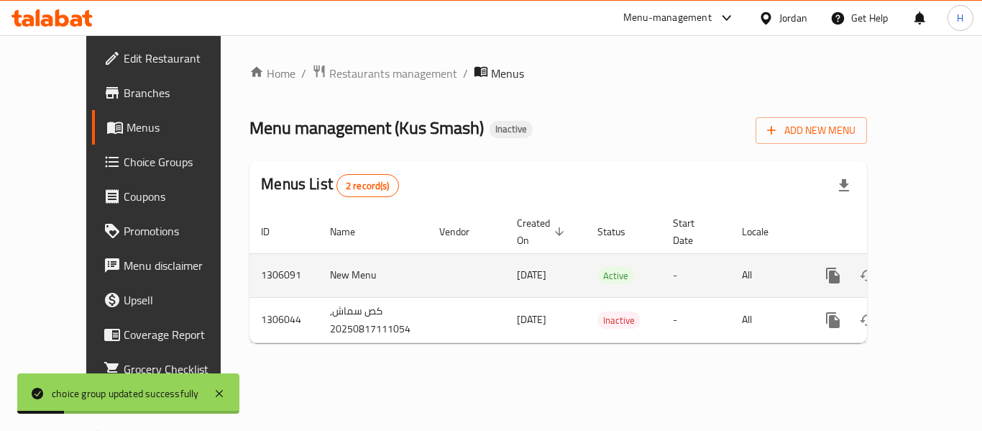
click at [928, 267] on icon "enhanced table" at bounding box center [936, 275] width 17 height 17
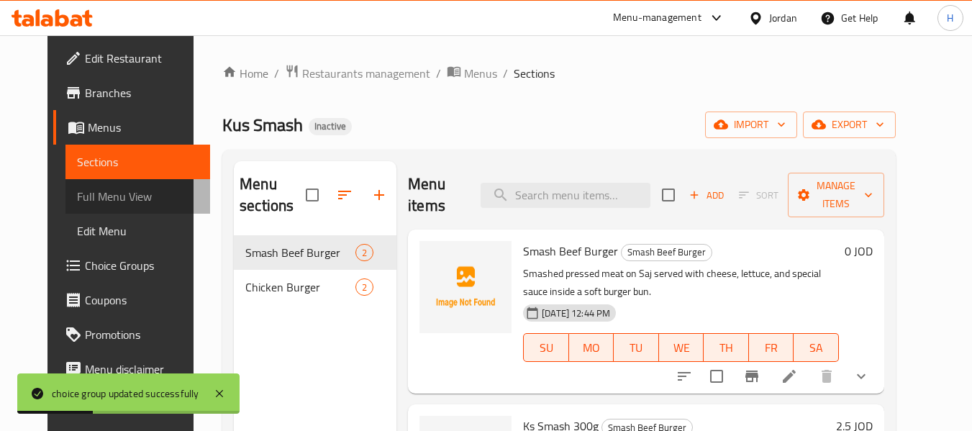
click at [94, 199] on span "Full Menu View" at bounding box center [138, 196] width 122 height 17
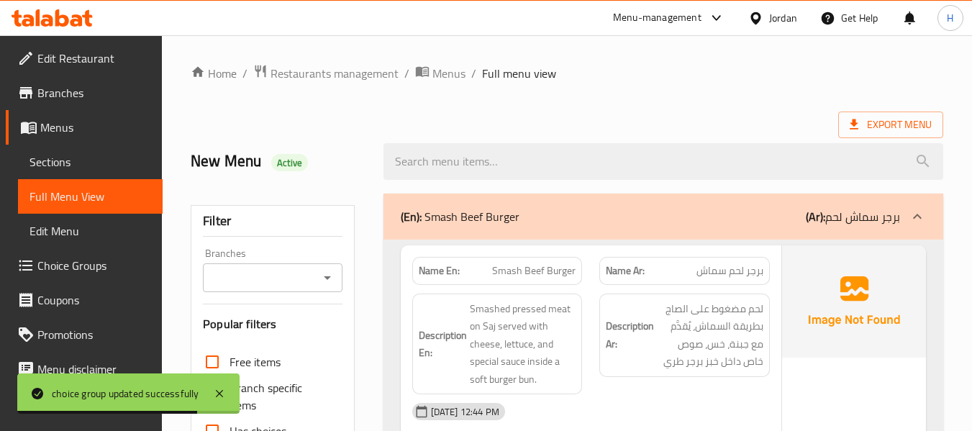
scroll to position [192, 0]
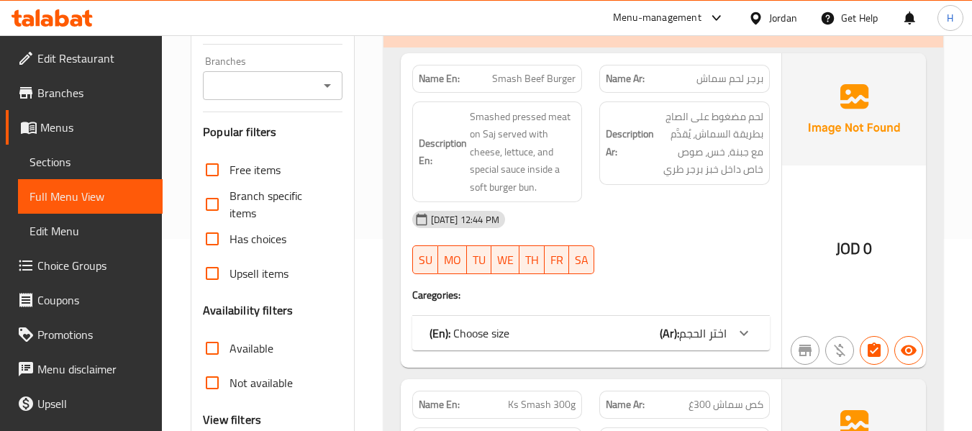
click at [689, 342] on span "اختر الحجم" at bounding box center [702, 333] width 47 height 22
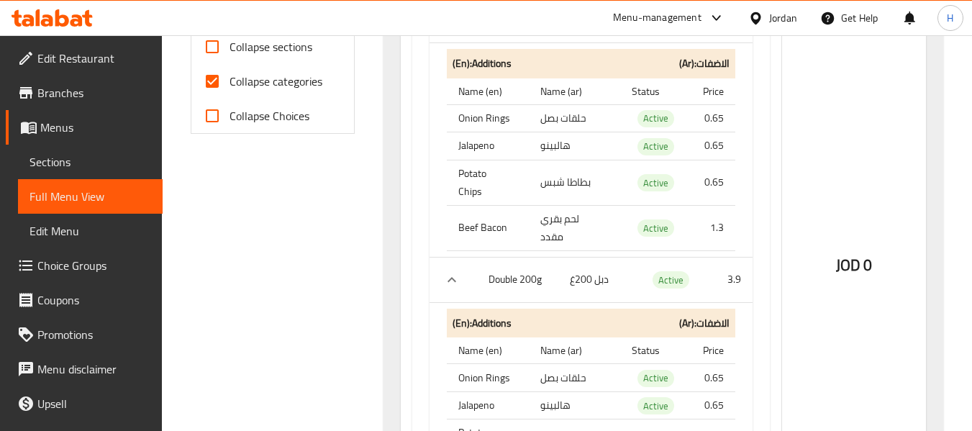
scroll to position [575, 0]
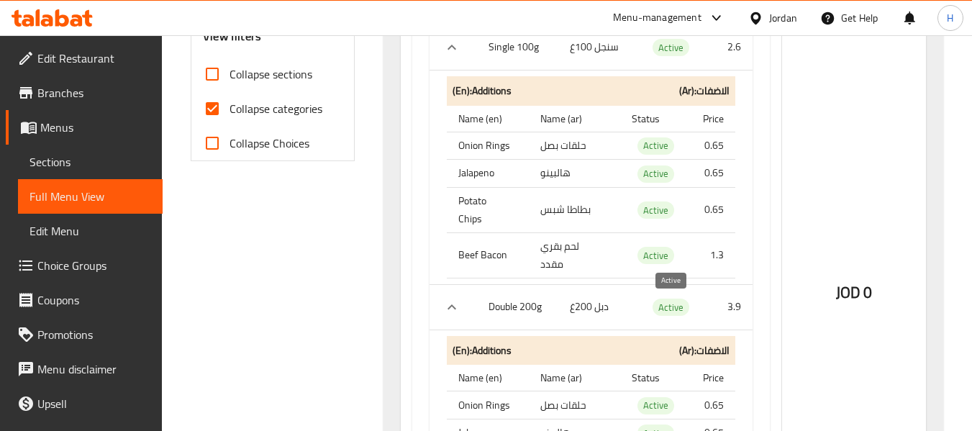
click at [657, 306] on span "Active" at bounding box center [670, 307] width 37 height 17
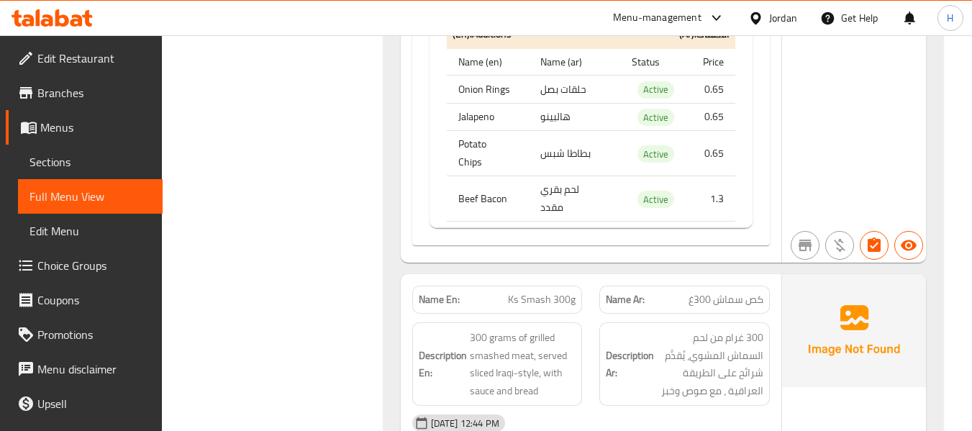
scroll to position [1343, 0]
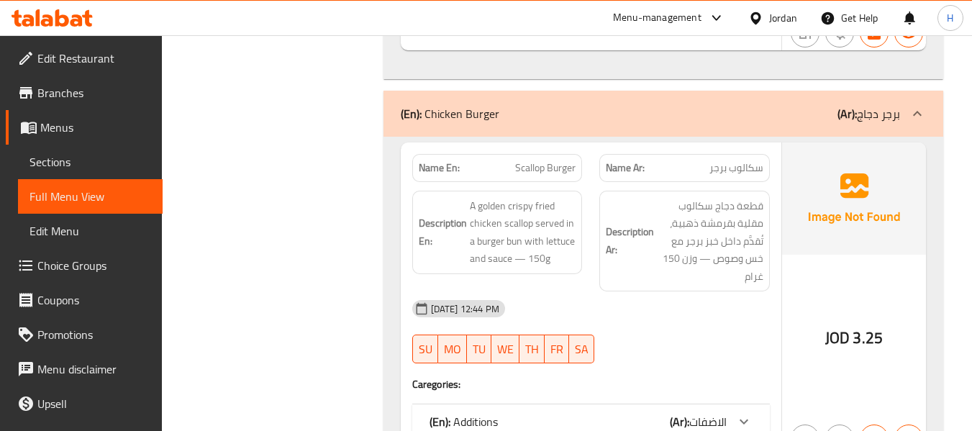
scroll to position [2109, 0]
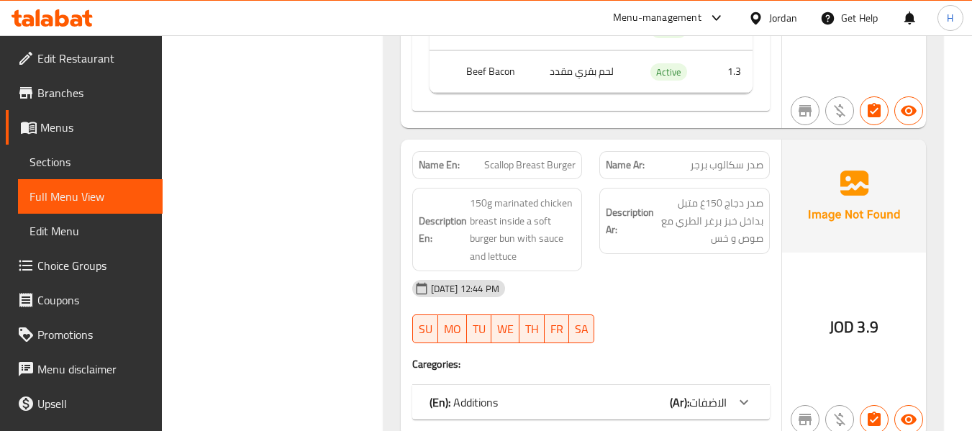
scroll to position [2556, 0]
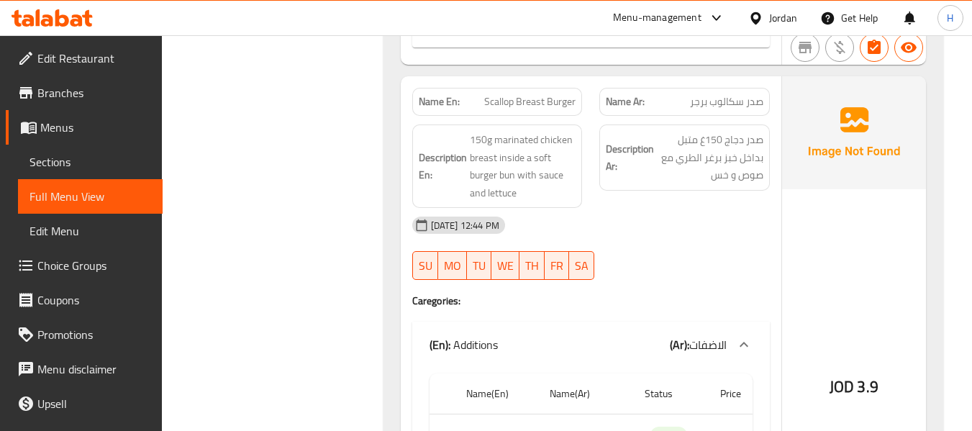
scroll to position [2748, 0]
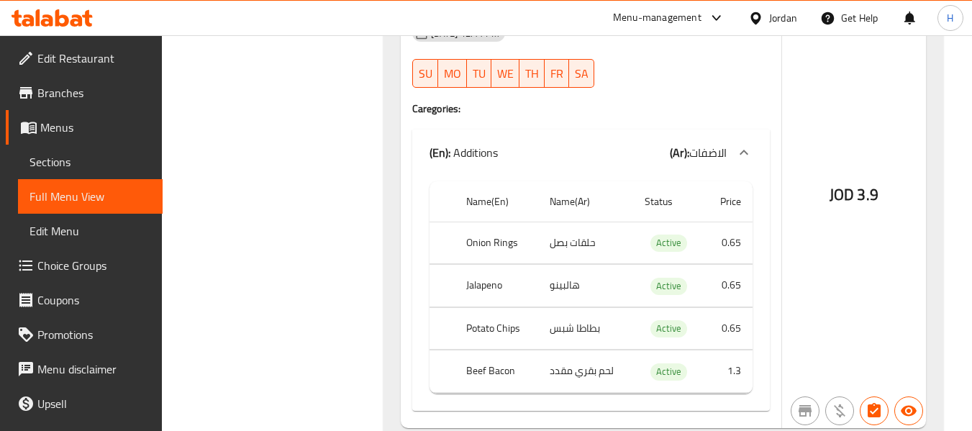
click at [85, 271] on span "Choice Groups" at bounding box center [94, 265] width 114 height 17
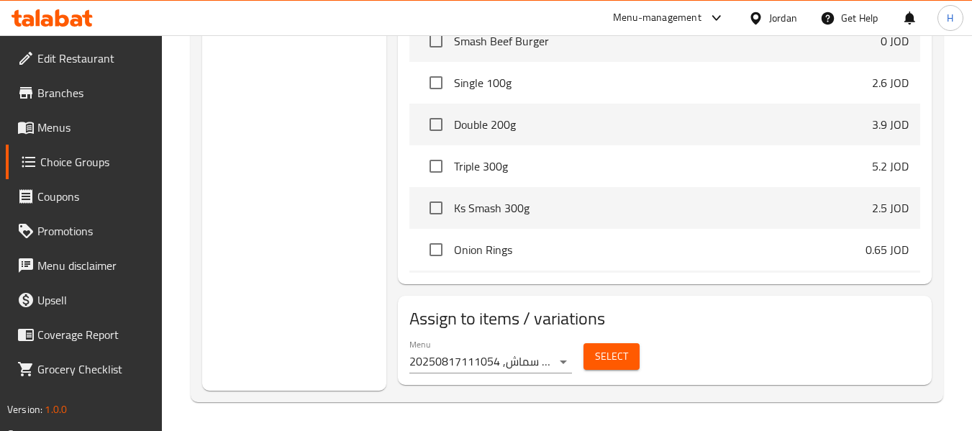
scroll to position [204, 0]
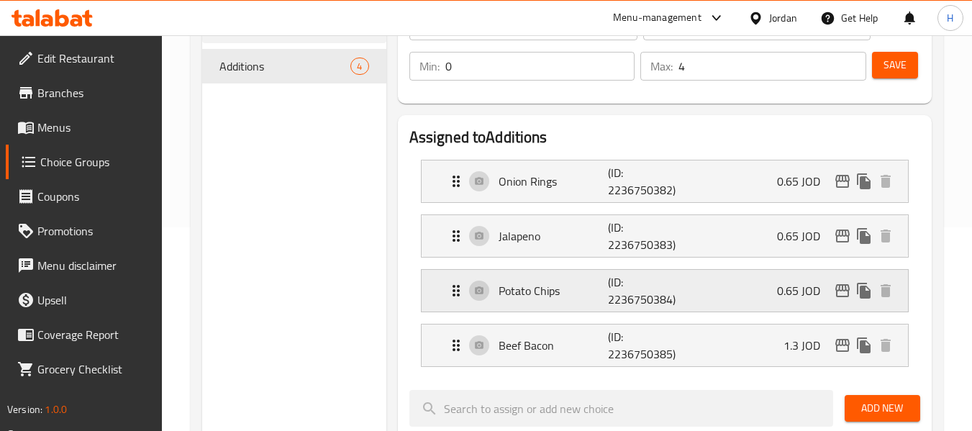
click at [524, 292] on p "Potato Chips" at bounding box center [553, 290] width 110 height 17
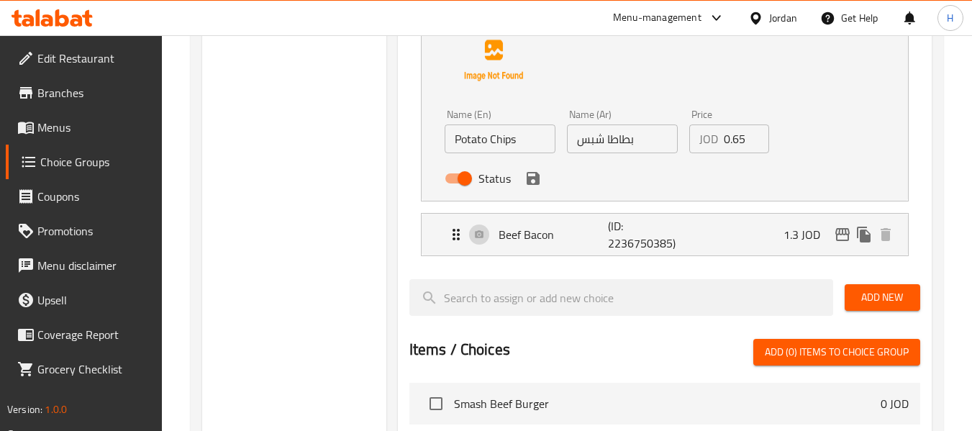
scroll to position [395, 0]
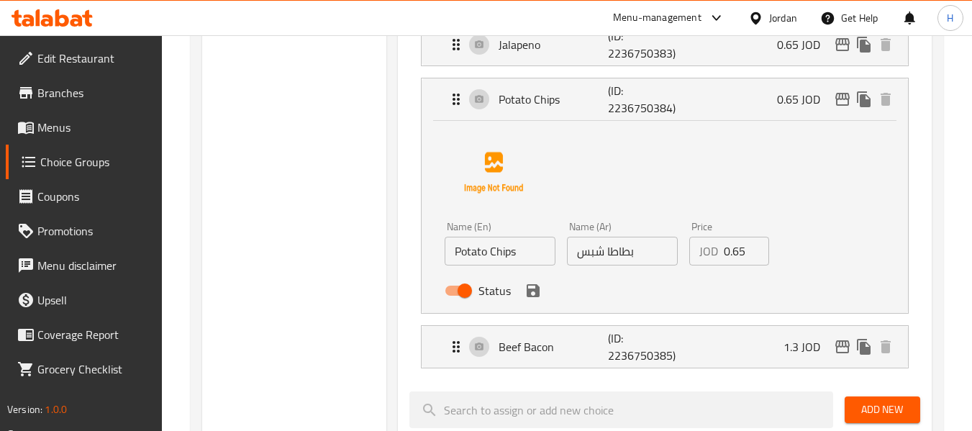
click at [634, 260] on input "بطاطا شبس" at bounding box center [622, 251] width 111 height 29
click at [485, 258] on input "Potato Chips" at bounding box center [499, 251] width 111 height 29
click at [609, 257] on input "بطاطا شبس" at bounding box center [622, 251] width 111 height 29
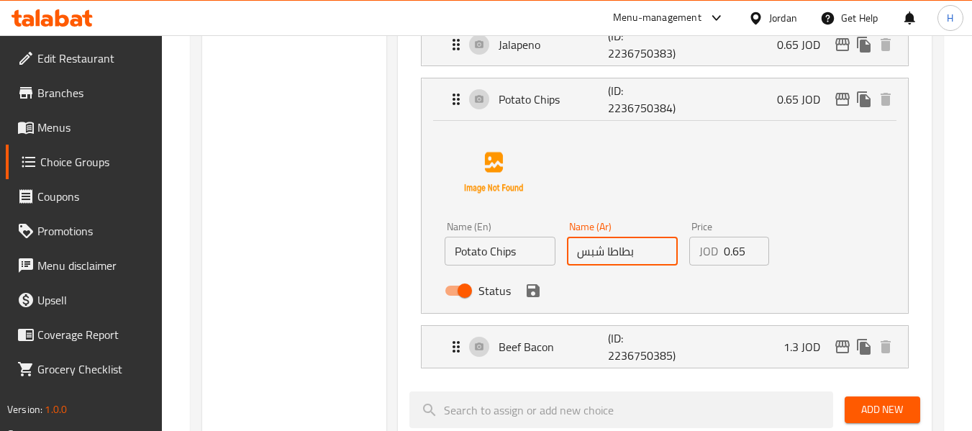
click at [609, 257] on input "بطاطا شبس" at bounding box center [622, 251] width 111 height 29
click at [611, 257] on input "بطاطا شبس" at bounding box center [622, 251] width 111 height 29
paste input "قائق بطاطا"
click at [537, 295] on icon "save" at bounding box center [532, 290] width 13 height 13
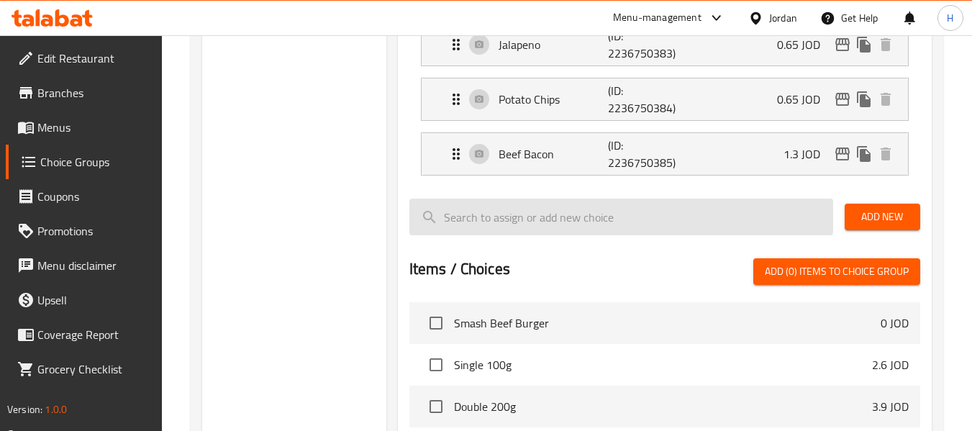
type input "رقائق بطاطا"
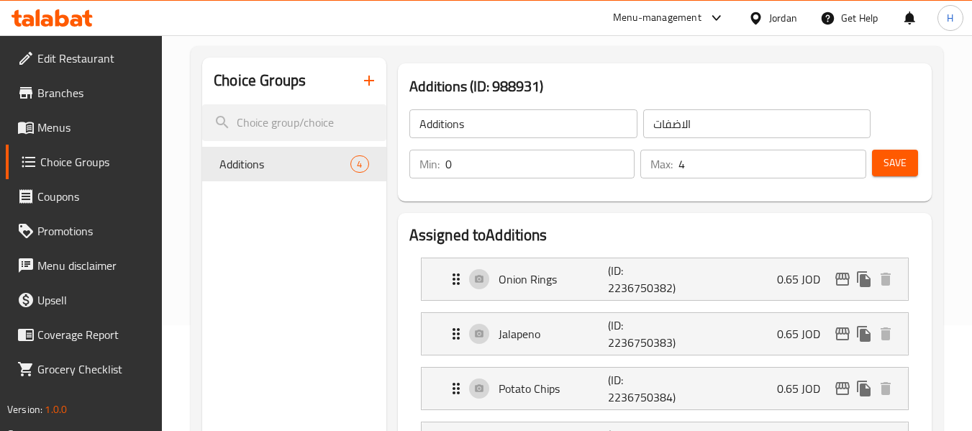
scroll to position [0, 0]
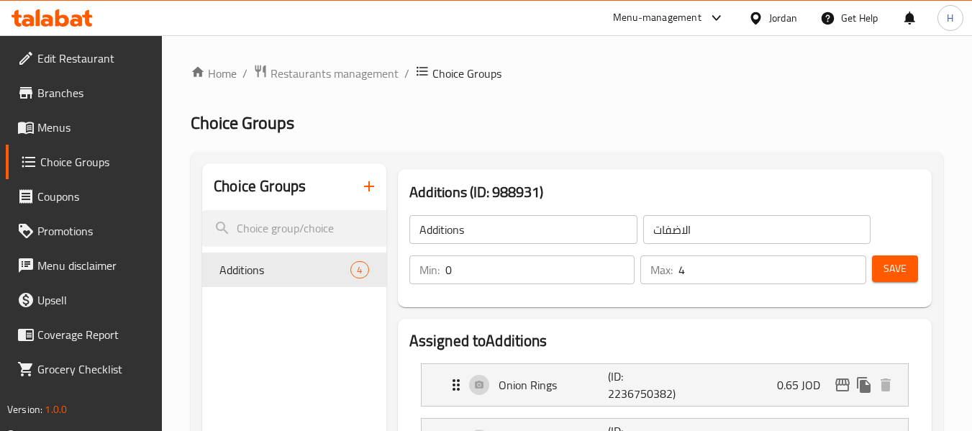
drag, startPoint x: 890, startPoint y: 262, endPoint x: 870, endPoint y: 268, distance: 20.5
click at [889, 263] on span "Save" at bounding box center [894, 269] width 23 height 18
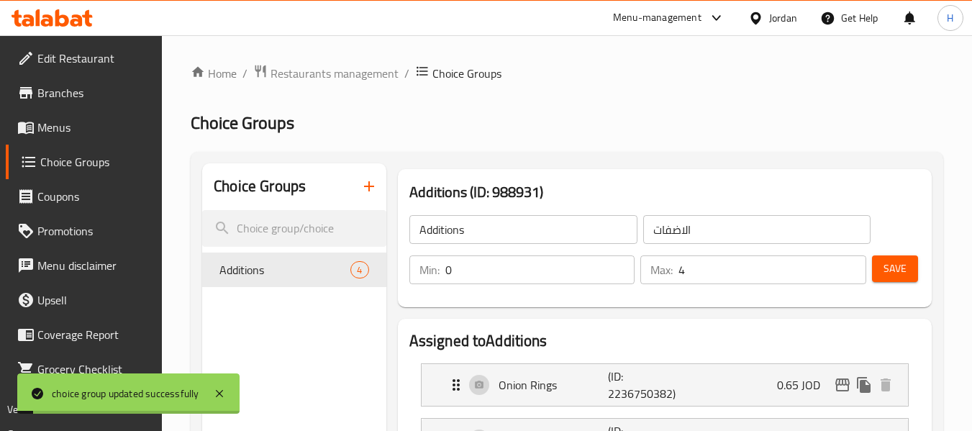
click at [51, 131] on span "Menus" at bounding box center [94, 127] width 114 height 17
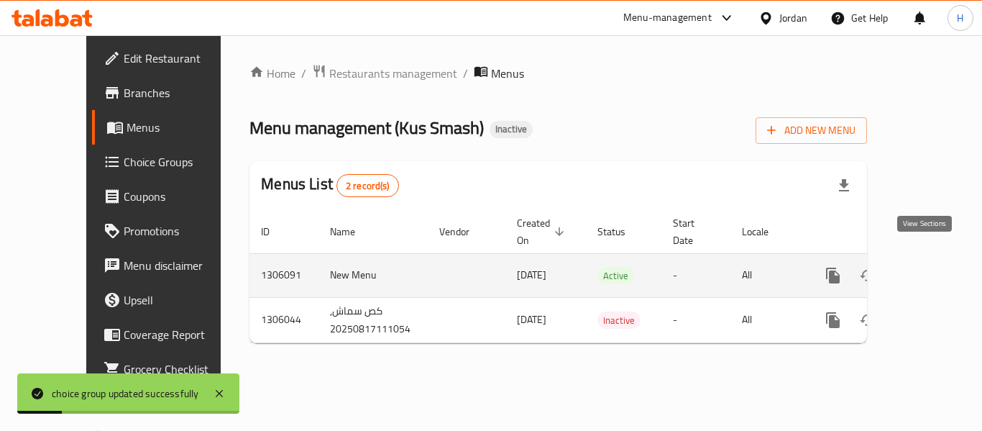
click at [928, 267] on icon "enhanced table" at bounding box center [936, 275] width 17 height 17
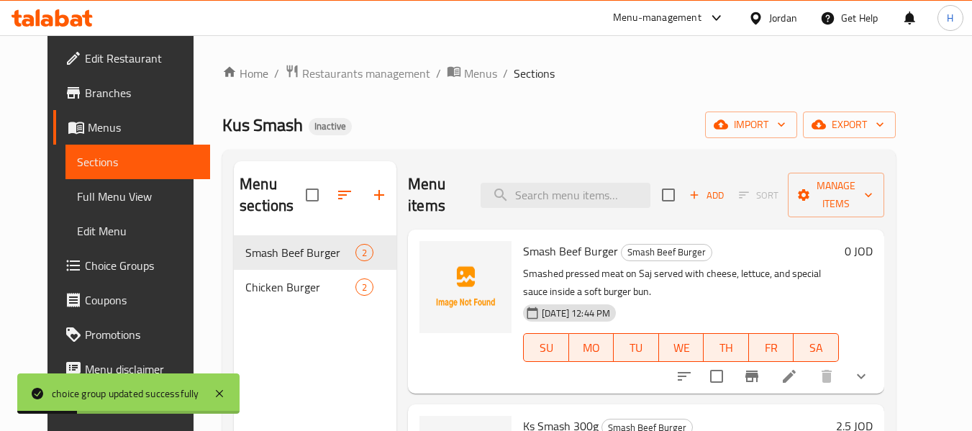
click at [77, 188] on span "Full Menu View" at bounding box center [138, 196] width 122 height 17
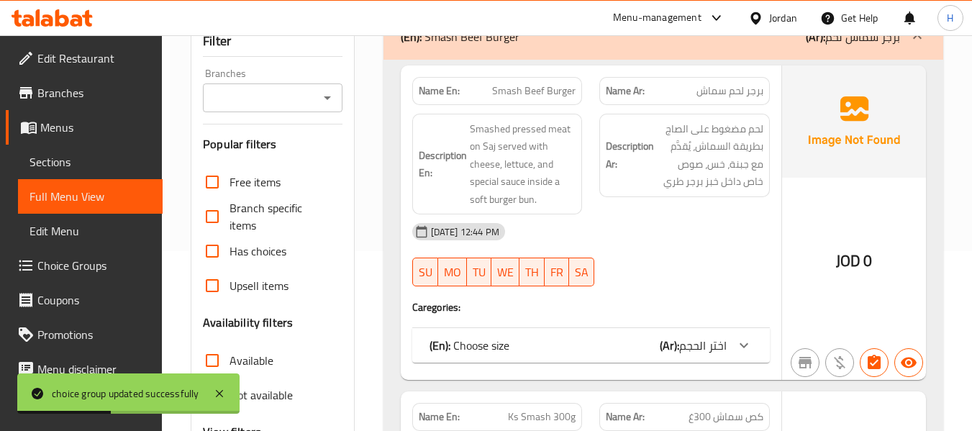
scroll to position [383, 0]
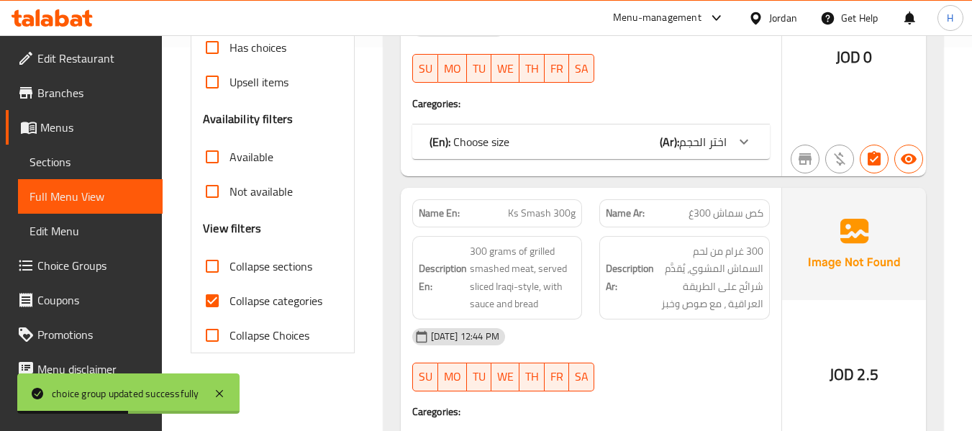
click at [715, 122] on div "Name En: Smash Beef Burger Name Ar: برجر لحم سماش Description En: Smashed press…" at bounding box center [591, 19] width 380 height 314
click at [714, 137] on span "اختر الحجم" at bounding box center [702, 142] width 47 height 22
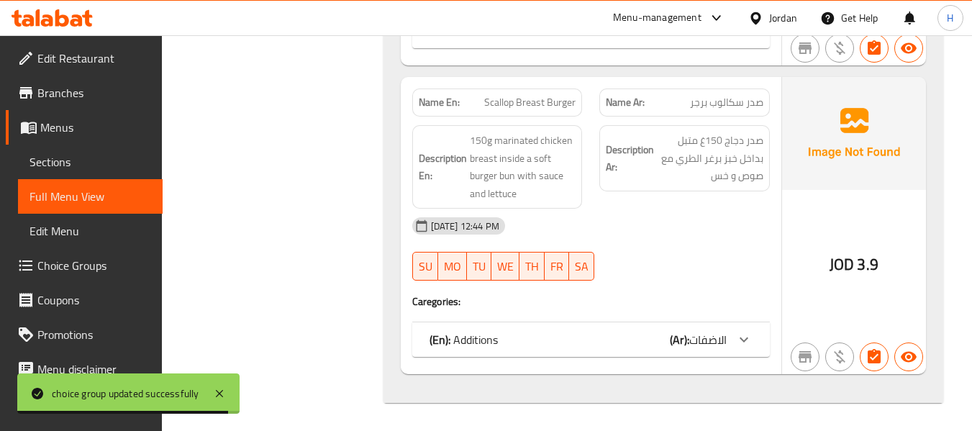
scroll to position [2556, 0]
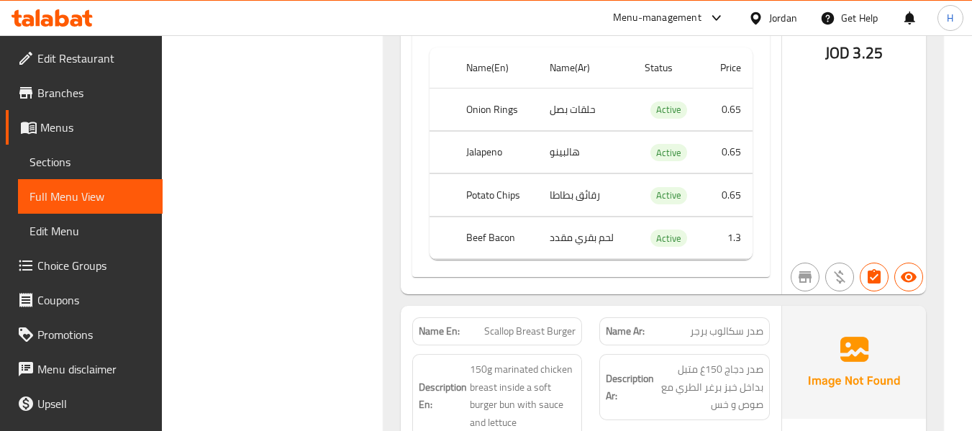
scroll to position [2314, 0]
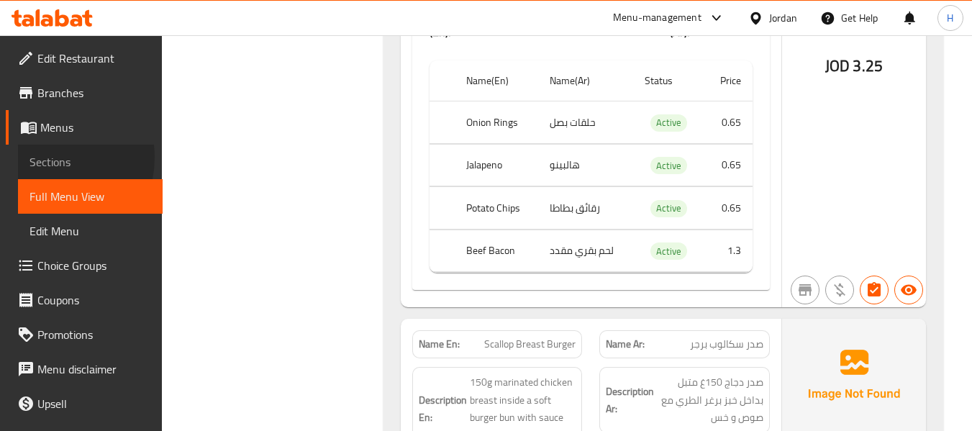
click at [46, 158] on span "Sections" at bounding box center [90, 161] width 122 height 17
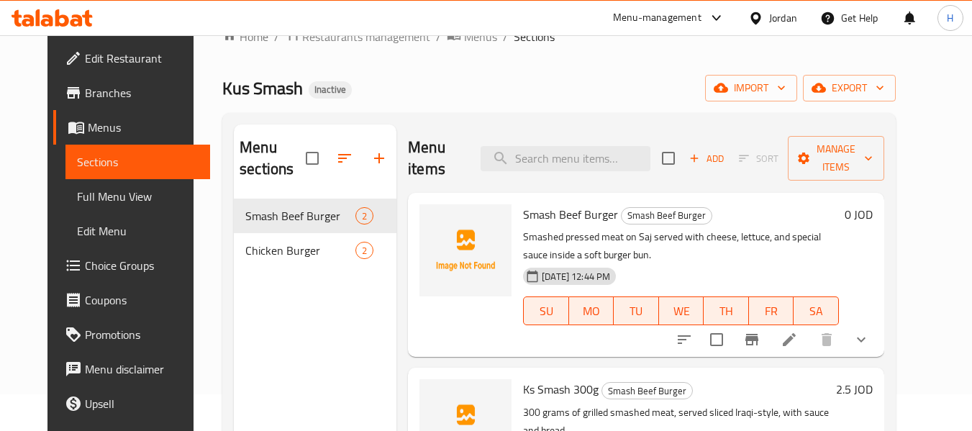
scroll to position [9, 0]
